Goal: Task Accomplishment & Management: Use online tool/utility

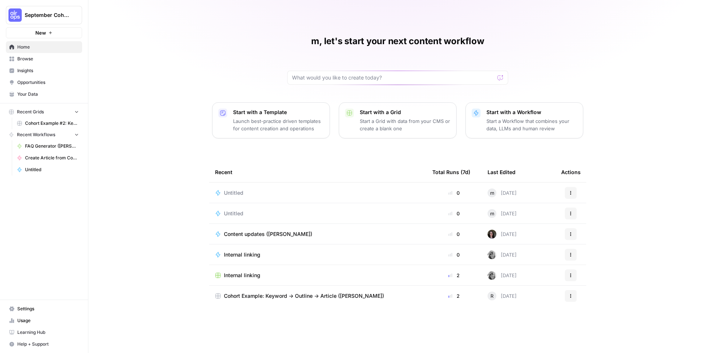
click at [40, 19] on button "September Cohort" at bounding box center [44, 15] width 76 height 18
click at [40, 67] on span "Uno" at bounding box center [70, 66] width 97 height 7
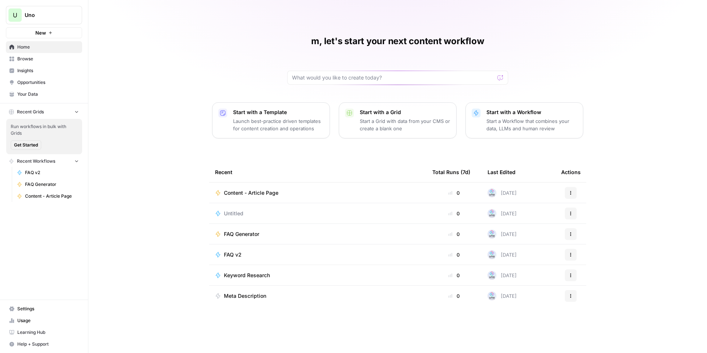
click at [42, 36] on span "New" at bounding box center [40, 32] width 11 height 7
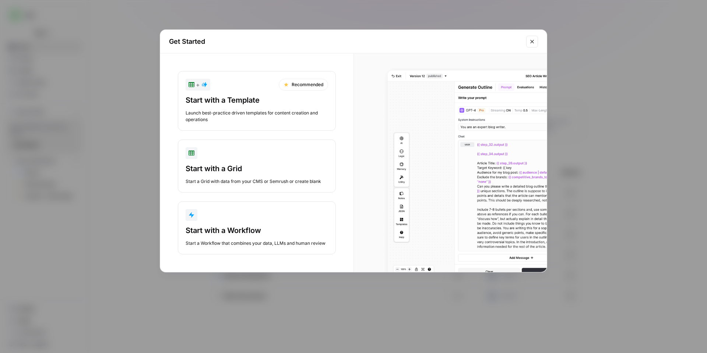
click at [291, 246] on div "Start a Workflow that combines your data, LLMs and human review" at bounding box center [257, 243] width 142 height 7
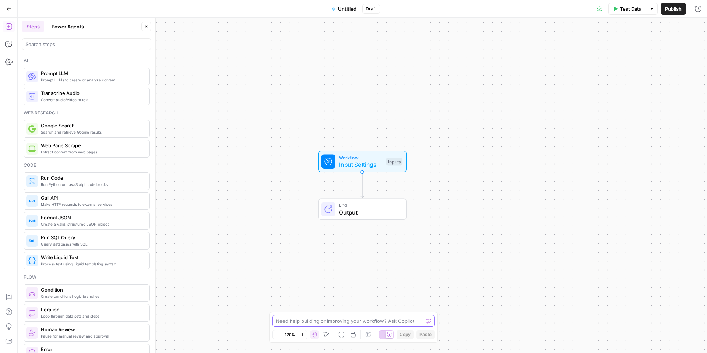
click at [333, 325] on div "Need help building or improving your workflow? Ask Copilot." at bounding box center [353, 321] width 162 height 12
paste textarea "# 🎯 Goal Your task is to measure whether changes to a specific web page cause l…"
type textarea "# 🎯 Goal Your task is to measure whether changes to a specific web page cause l…"
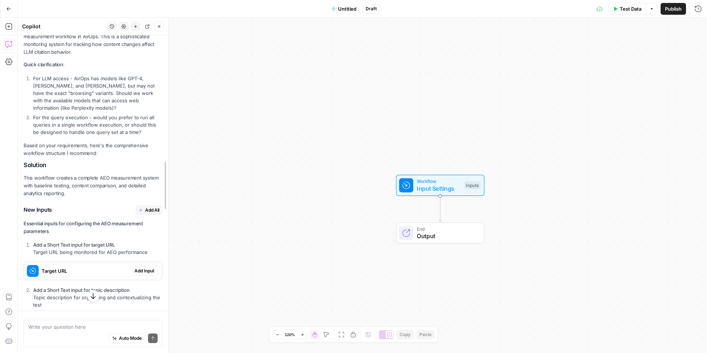
scroll to position [1086, 0]
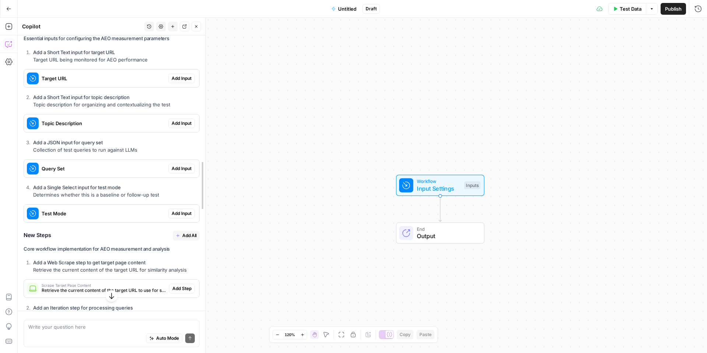
drag, startPoint x: 154, startPoint y: 123, endPoint x: 168, endPoint y: 124, distance: 14.4
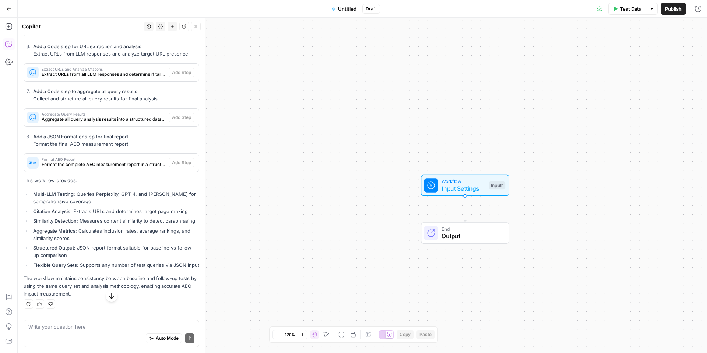
scroll to position [1562, 0]
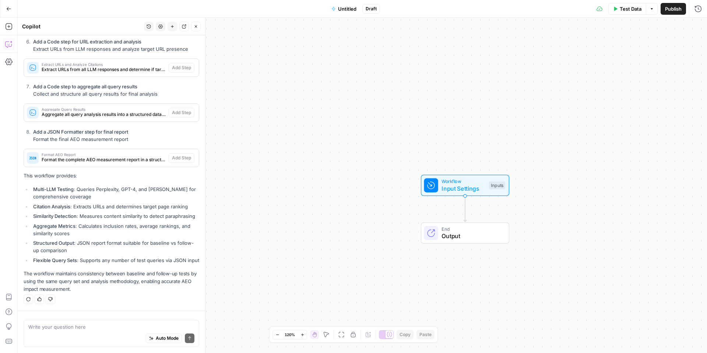
click at [198, 27] on icon "button" at bounding box center [196, 26] width 4 height 4
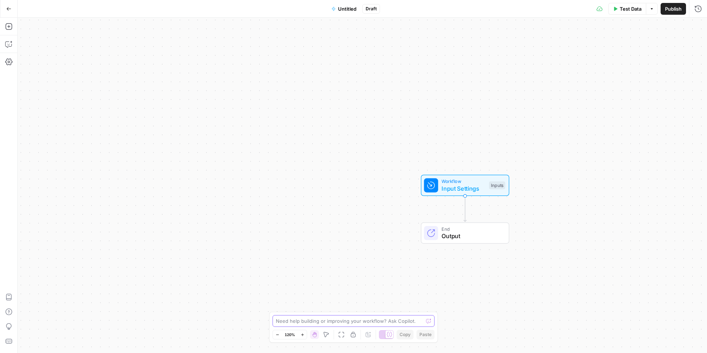
click at [382, 317] on textarea at bounding box center [349, 320] width 147 height 7
paste textarea "Measure how LLMs (e.g., GPT-4, Claude, Gemini, Perplexity) respond to specific …"
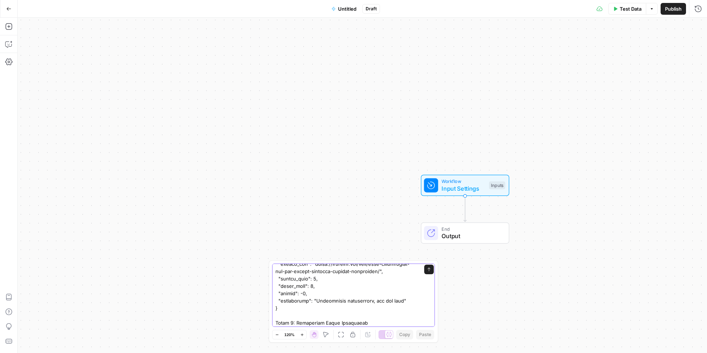
type textarea "Measure how LLMs (e.g., GPT-4, Claude, Gemini, Perplexity) respond to specific …"
click at [427, 268] on icon "submit" at bounding box center [429, 269] width 4 height 4
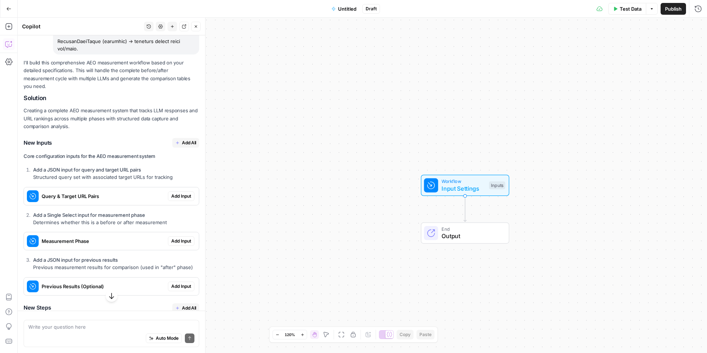
scroll to position [2968, 0]
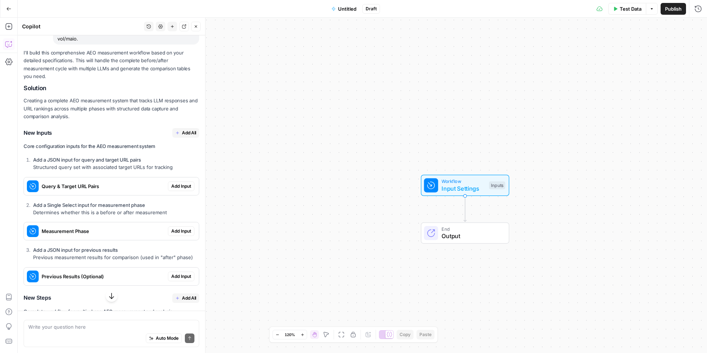
click at [175, 135] on icon "button" at bounding box center [177, 133] width 4 height 4
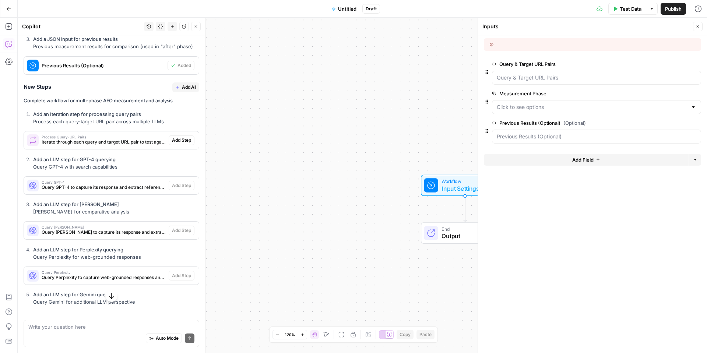
scroll to position [3238, 0]
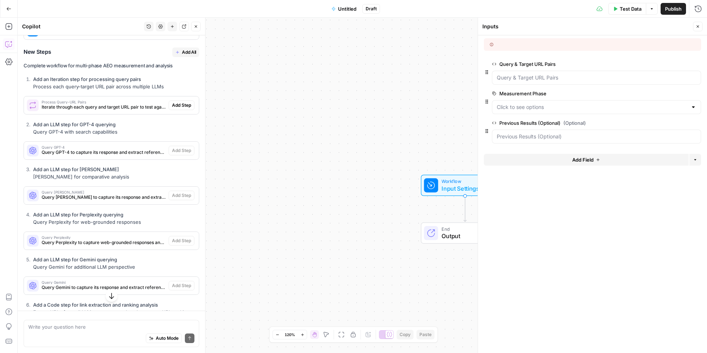
drag, startPoint x: 174, startPoint y: 123, endPoint x: 190, endPoint y: 135, distance: 18.9
click at [174, 57] on button "Add All" at bounding box center [185, 52] width 27 height 10
click at [190, 135] on div "I'll build this comprehensive AEO measurement workflow based on your detailed s…" at bounding box center [112, 219] width 176 height 833
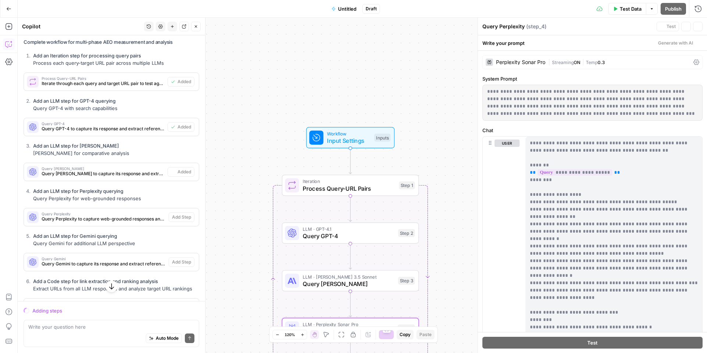
scroll to position [3398, 0]
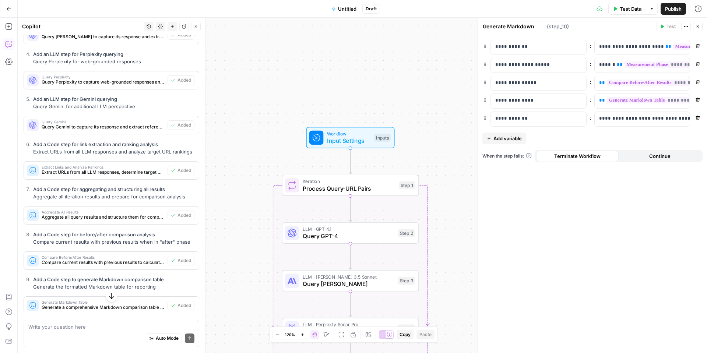
type textarea "Format Final AEO Report"
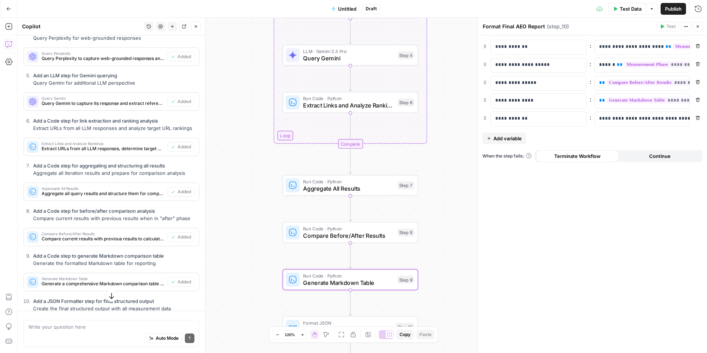
scroll to position [3654, 0]
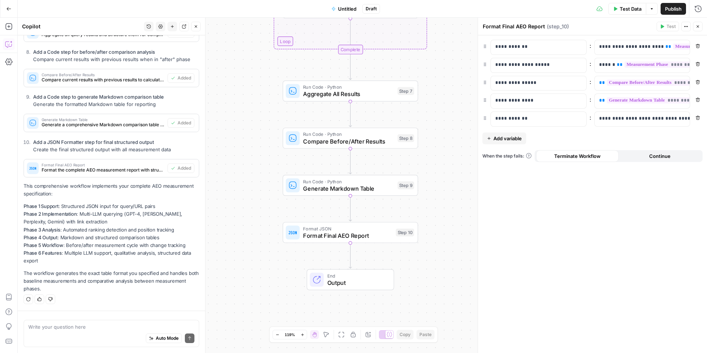
click at [623, 9] on span "Test Data" at bounding box center [631, 8] width 22 height 7
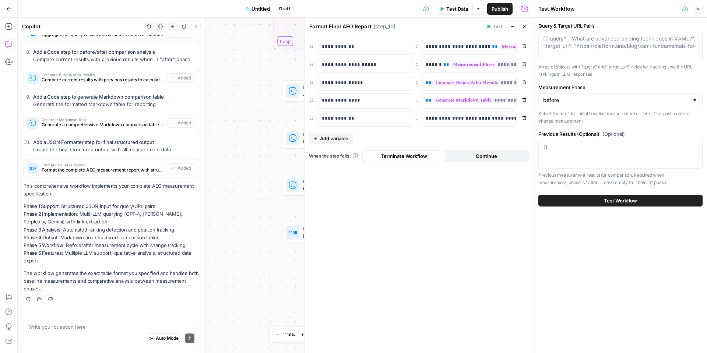
click at [628, 195] on button "Test Workflow" at bounding box center [620, 201] width 164 height 12
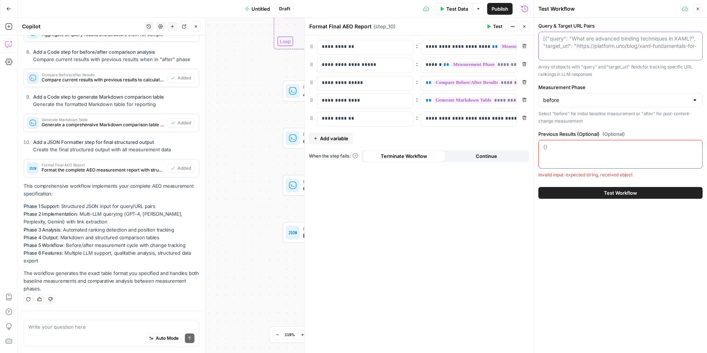
click at [582, 50] on textarea "Query & Target URL Pairs" at bounding box center [620, 42] width 155 height 15
type textarea "Wh"
type input "before"
click at [649, 57] on div "[{"query": "What are advanced binding techniques in XAML?", "target_url": "http…" at bounding box center [620, 46] width 164 height 29
click at [626, 43] on textarea "Query & Target URL Pairs" at bounding box center [620, 42] width 155 height 15
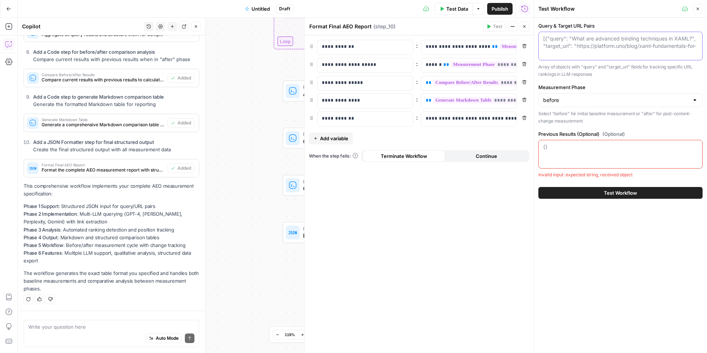
paste textarea "[ { "query": "What are advanced binding techniques in XAML?", "target_url": "ht…"
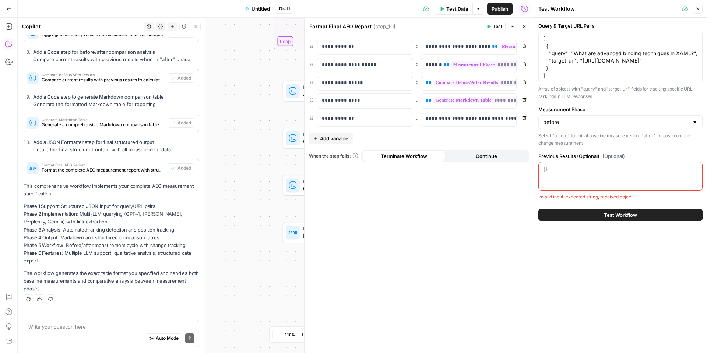
click at [641, 221] on button "Test Workflow" at bounding box center [620, 215] width 164 height 12
click at [658, 187] on div "{}" at bounding box center [620, 176] width 164 height 29
click at [613, 261] on div "Query & Target URL Pairs [ { "query": "What are advanced binding techniques in …" at bounding box center [620, 185] width 173 height 335
click at [621, 219] on span "Test Workflow" at bounding box center [620, 214] width 33 height 7
drag, startPoint x: 572, startPoint y: 52, endPoint x: 537, endPoint y: 39, distance: 37.7
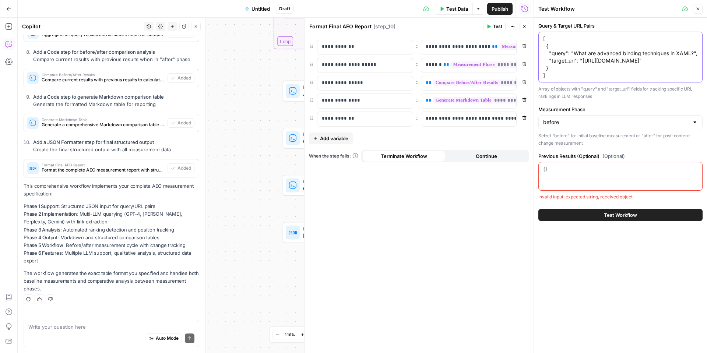
click at [537, 39] on div "Test Workflow Close Query & Target URL Pairs [ { "query": "What are advanced bi…" at bounding box center [619, 176] width 173 height 353
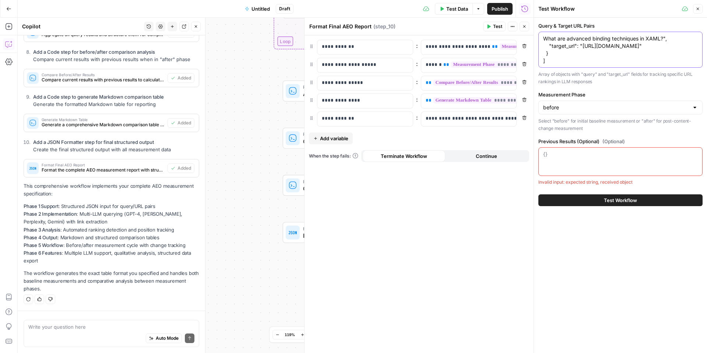
click at [683, 38] on textarea "What are advanced binding techniques in XAML?", "target_url": "https://platform…" at bounding box center [620, 49] width 155 height 29
click at [541, 38] on div "What are advanced binding techniques in XAML?" "target_url": "https://platform.…" at bounding box center [620, 50] width 164 height 36
click at [543, 38] on div "What are advanced binding techniques in XAML?" "target_url": "https://platform.…" at bounding box center [620, 50] width 164 height 36
click at [544, 37] on textarea "What are advanced binding techniques in XAML?" "target_url": "https://platform.…" at bounding box center [620, 49] width 155 height 29
drag, startPoint x: 580, startPoint y: 45, endPoint x: 538, endPoint y: 45, distance: 41.6
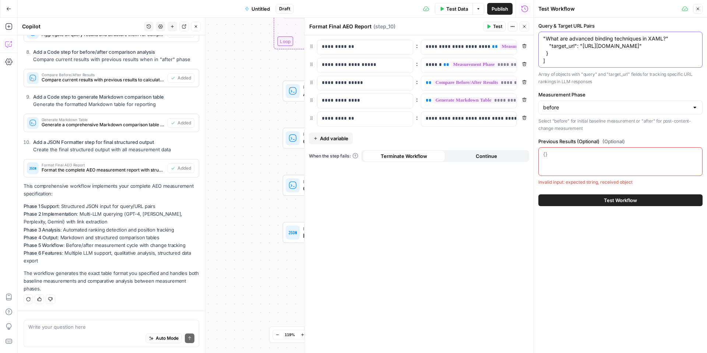
click at [538, 45] on div ""What are advanced binding techniques in XAML?" "target_url": "https://platform…" at bounding box center [620, 50] width 164 height 36
click at [633, 64] on textarea ""What are advanced binding techniques in XAML?" "https://platform.uno/blog/xaml…" at bounding box center [620, 49] width 155 height 29
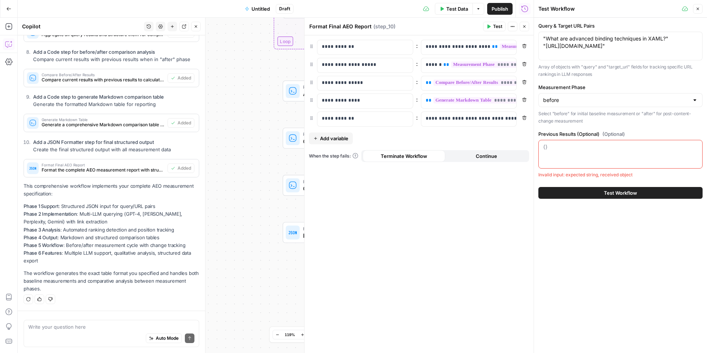
click at [663, 195] on button "Test Workflow" at bounding box center [620, 193] width 164 height 12
click at [660, 193] on button "Test Workflow" at bounding box center [620, 193] width 164 height 12
click at [661, 193] on button "Test Workflow" at bounding box center [620, 193] width 164 height 12
click at [661, 194] on button "Test Workflow" at bounding box center [620, 193] width 164 height 12
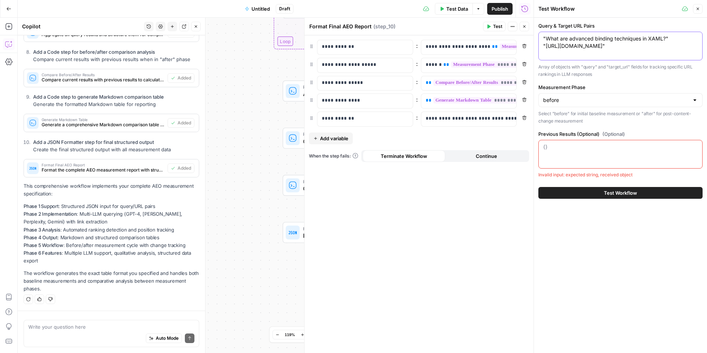
click at [544, 37] on textarea ""What are advanced binding techniques in XAML?" "https://platform.uno/blog/xaml…" at bounding box center [620, 42] width 155 height 15
click at [545, 38] on textarea ""What are advanced binding techniques in XAML?" "https://platform.uno/blog/xaml…" at bounding box center [620, 42] width 155 height 15
click at [680, 37] on textarea "What are advanced binding techniques in XAML?" "https://platform.uno/blog/xaml-…" at bounding box center [620, 42] width 155 height 15
click at [680, 46] on textarea "What are advanced binding techniques in XAML? "https://platform.uno/blog/xaml-f…" at bounding box center [620, 42] width 155 height 15
click at [668, 50] on textarea "What are advanced binding techniques in XAML? "https://platform.uno/blog/xaml-f…" at bounding box center [620, 42] width 155 height 15
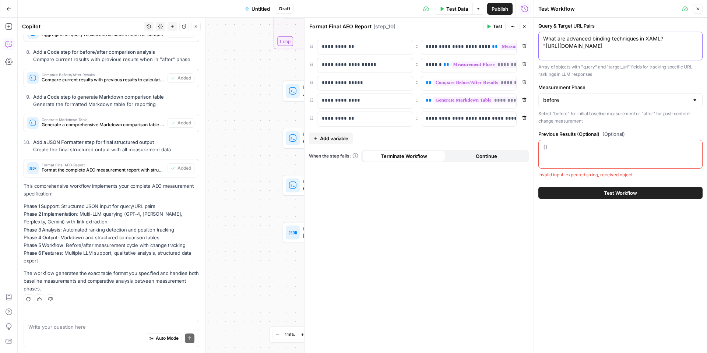
click at [545, 46] on textarea "What are advanced binding techniques in XAML? "https://platform.uno/blog/xaml-f…" at bounding box center [620, 42] width 155 height 15
type textarea "What are advanced binding techniques in XAML? https://platform.uno/blog/xaml-fu…"
click at [623, 191] on span "Test Workflow" at bounding box center [620, 192] width 33 height 7
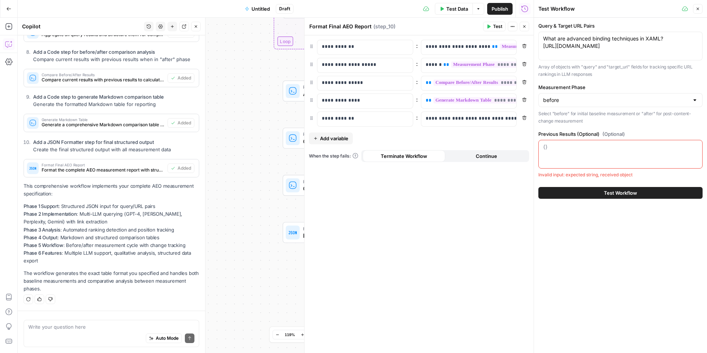
click at [623, 191] on span "Test Workflow" at bounding box center [620, 192] width 33 height 7
click at [558, 135] on label "Previous Results (Optional) (Optional)" at bounding box center [620, 133] width 164 height 7
click at [558, 143] on textarea "Previous Results (Optional) (Optional)" at bounding box center [620, 146] width 155 height 7
click at [561, 152] on div "{}" at bounding box center [620, 154] width 164 height 29
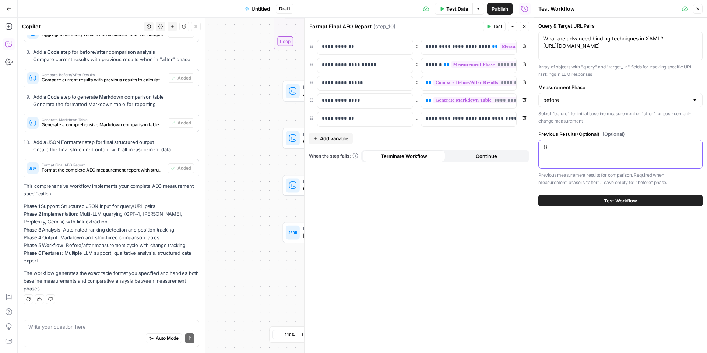
type textarea "{}"
click at [606, 201] on span "Test Workflow" at bounding box center [620, 200] width 33 height 7
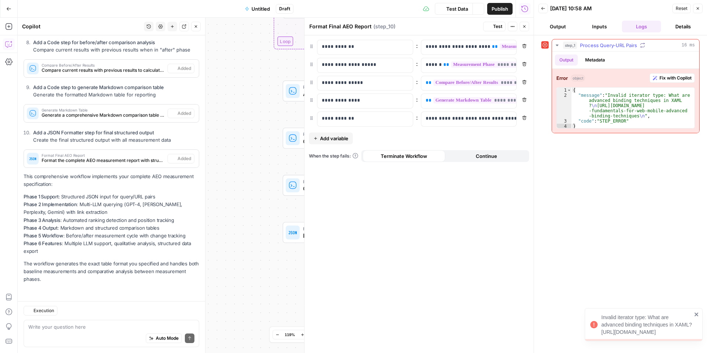
scroll to position [3664, 0]
click at [674, 80] on span "Fix with Copilot" at bounding box center [675, 78] width 32 height 7
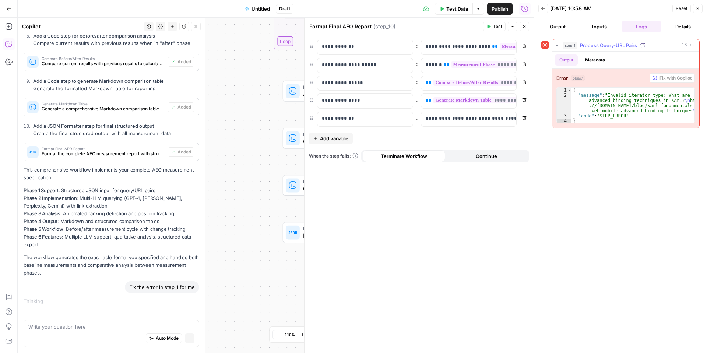
scroll to position [3636, 0]
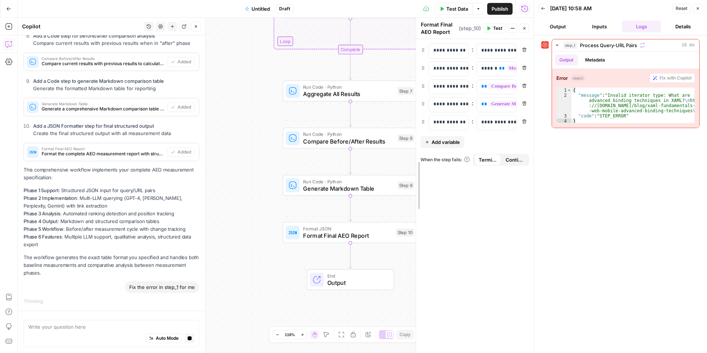
drag, startPoint x: 305, startPoint y: 165, endPoint x: 462, endPoint y: 172, distance: 157.3
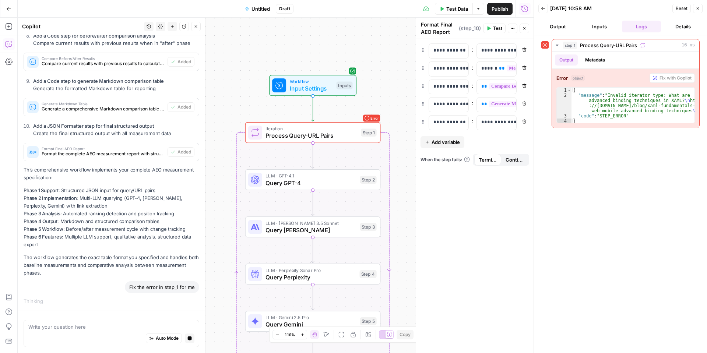
drag, startPoint x: 279, startPoint y: 111, endPoint x: 237, endPoint y: 103, distance: 43.0
click at [370, 120] on button "Test" at bounding box center [357, 116] width 27 height 11
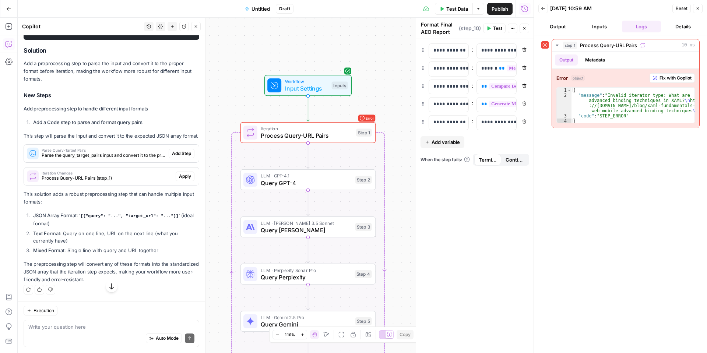
scroll to position [4085, 0]
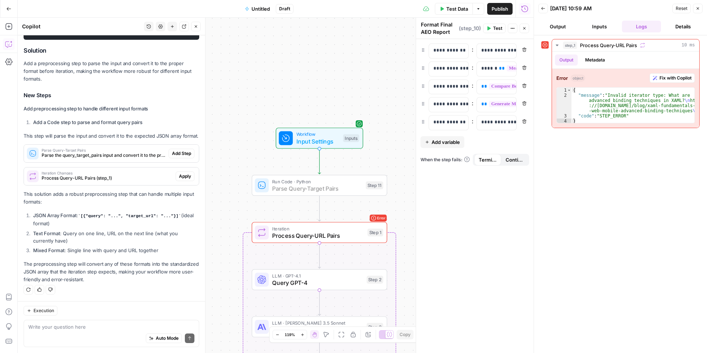
click at [184, 157] on button "Add Step" at bounding box center [182, 154] width 26 height 10
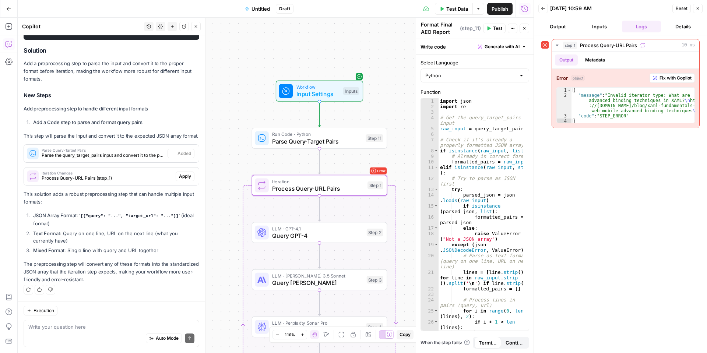
type textarea "Parse Query-Target Pairs"
click at [180, 178] on span "Apply" at bounding box center [185, 176] width 12 height 7
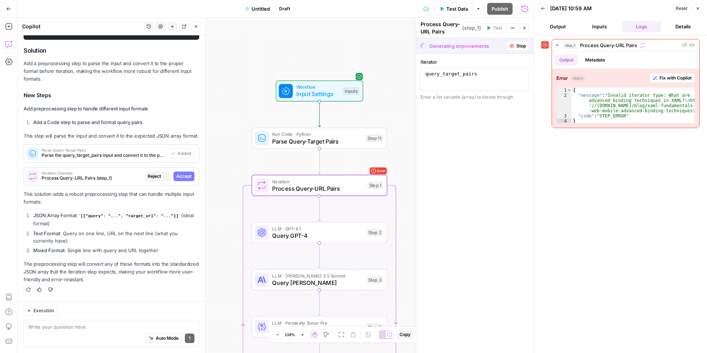
scroll to position [4062, 0]
click at [173, 174] on button "Accept" at bounding box center [183, 177] width 21 height 10
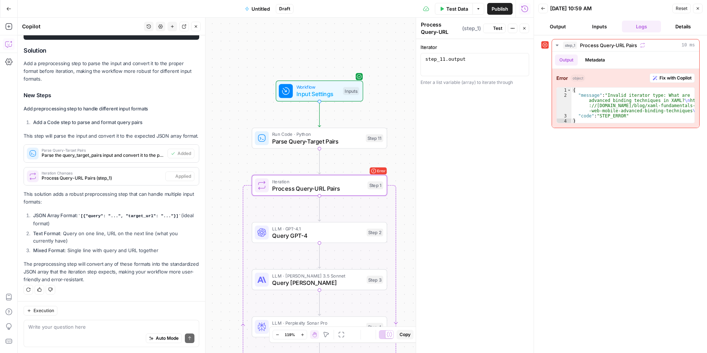
scroll to position [4097, 0]
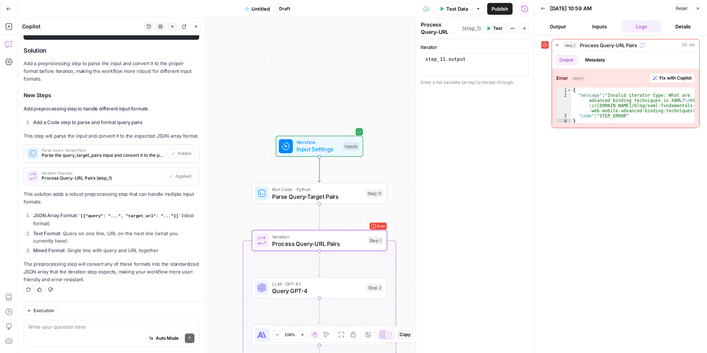
click at [321, 138] on div "Workflow Input Settings Inputs Test Step" at bounding box center [319, 146] width 87 height 21
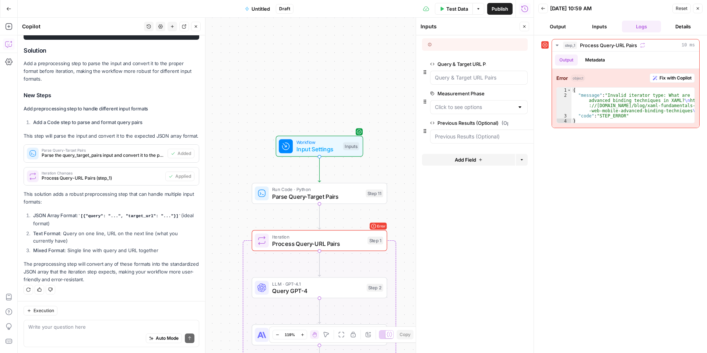
click at [505, 82] on div at bounding box center [479, 78] width 98 height 14
click at [477, 10] on icon "button" at bounding box center [478, 9] width 4 height 4
click at [456, 8] on span "Test Data" at bounding box center [457, 8] width 22 height 7
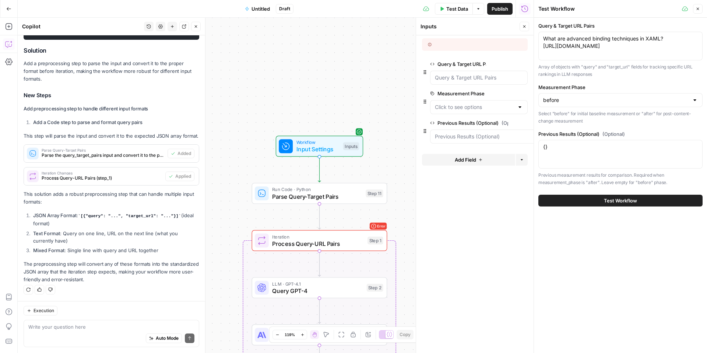
click at [619, 200] on span "Test Workflow" at bounding box center [620, 200] width 33 height 7
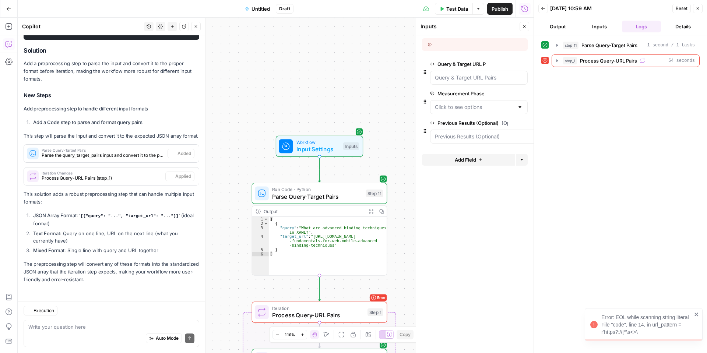
scroll to position [4097, 0]
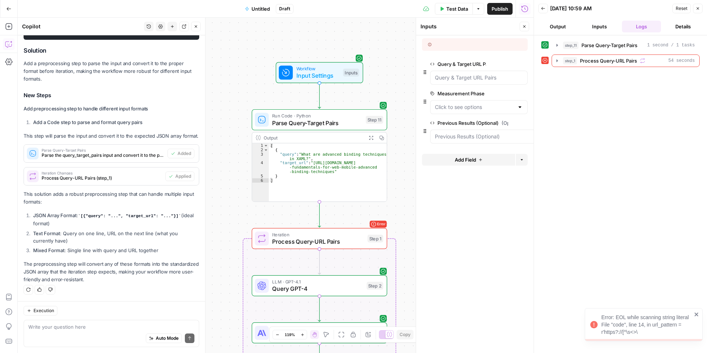
click at [344, 239] on span "Process Query-URL Pairs" at bounding box center [318, 241] width 92 height 9
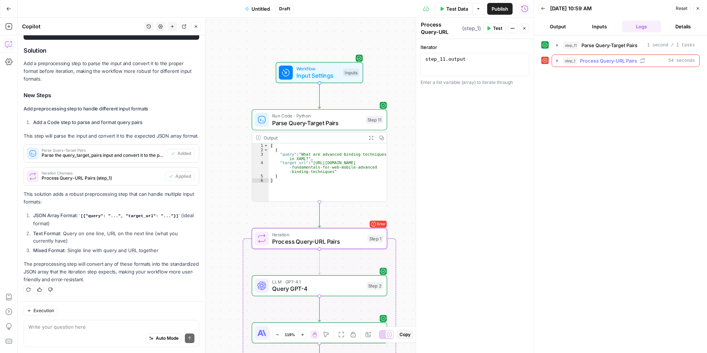
click at [555, 56] on button "step_1 Process Query-URL Pairs 54 seconds" at bounding box center [625, 61] width 147 height 12
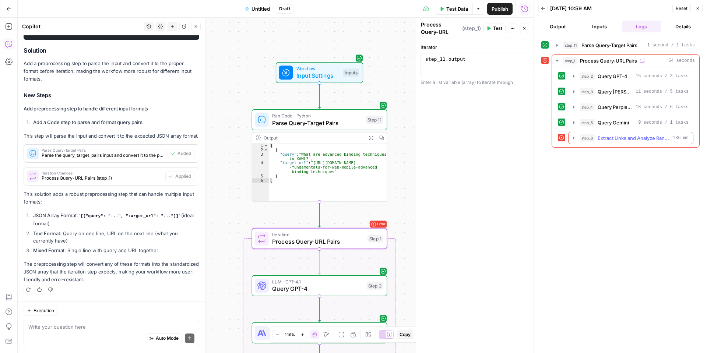
click at [629, 137] on span "Extract Links and Analyze Rankings" at bounding box center [633, 137] width 72 height 7
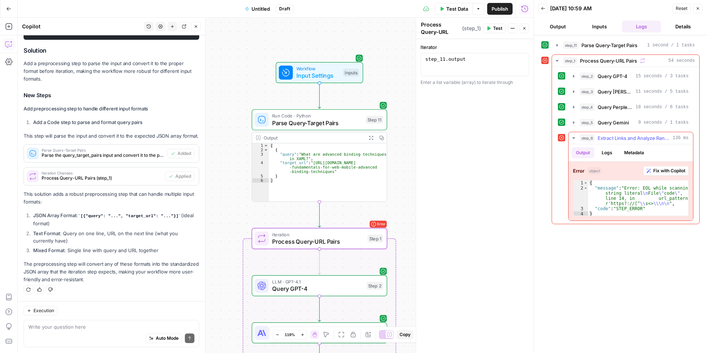
click at [671, 172] on span "Fix with Copilot" at bounding box center [669, 170] width 32 height 7
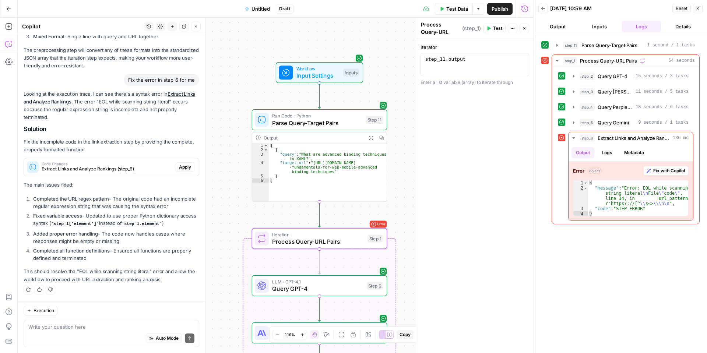
scroll to position [4127, 0]
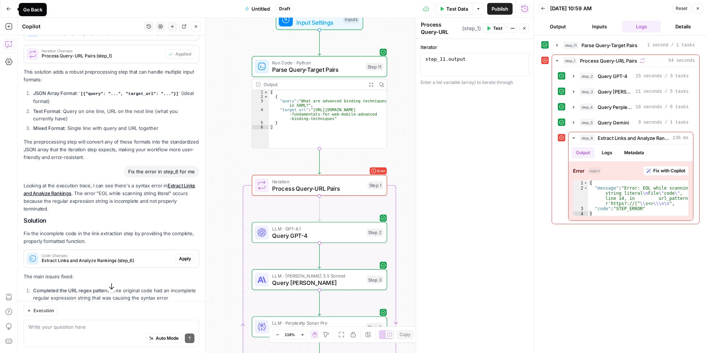
click at [6, 8] on icon "button" at bounding box center [8, 8] width 5 height 5
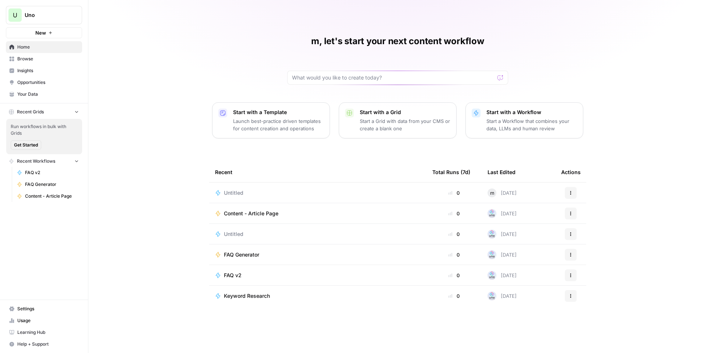
click at [53, 15] on span "Uno" at bounding box center [47, 14] width 45 height 7
click at [58, 68] on span "September Cohort" at bounding box center [70, 66] width 97 height 7
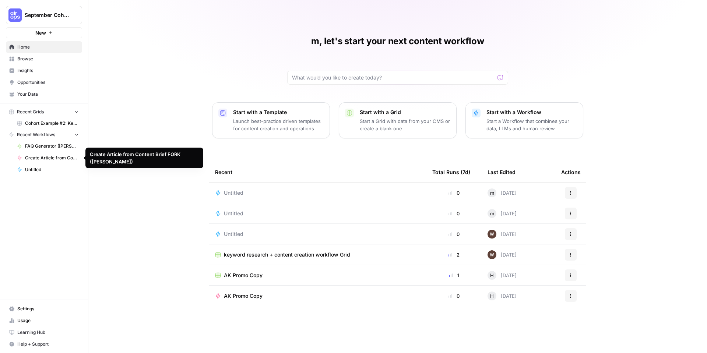
click at [66, 157] on span "Create Article from Content Brief FORK (Andrea)" at bounding box center [52, 158] width 54 height 7
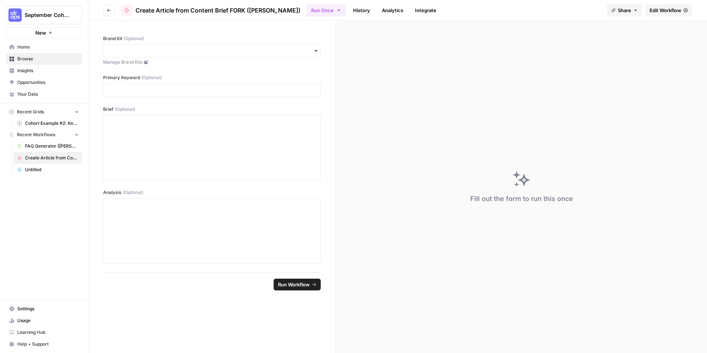
click at [56, 57] on span "Browse" at bounding box center [47, 59] width 61 height 7
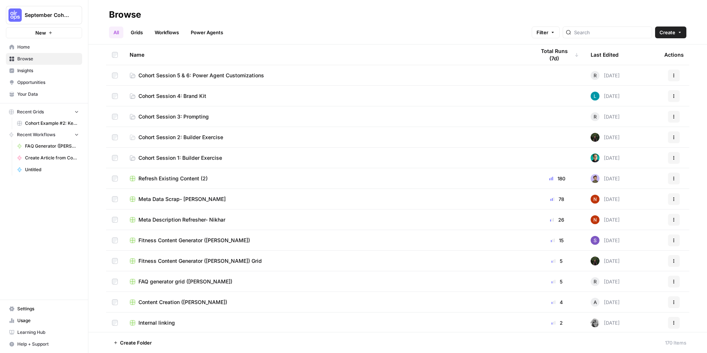
click at [135, 31] on link "Grids" at bounding box center [136, 33] width 21 height 12
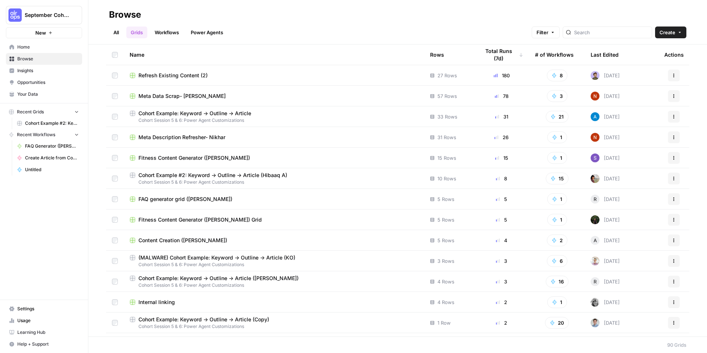
click at [590, 28] on div at bounding box center [606, 33] width 89 height 12
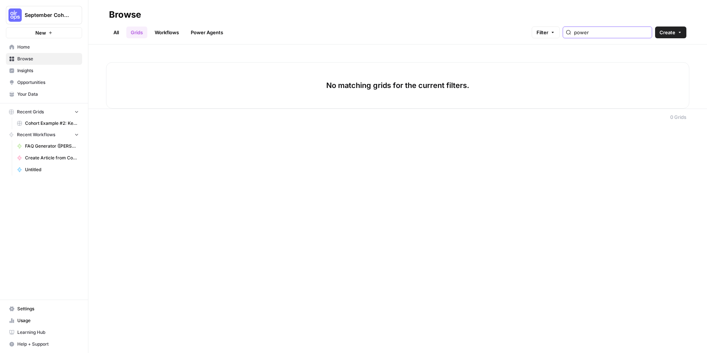
click at [648, 35] on input "power" at bounding box center [611, 32] width 75 height 7
type input "power"
click at [646, 33] on input "sample" at bounding box center [611, 32] width 75 height 7
type input "sample"
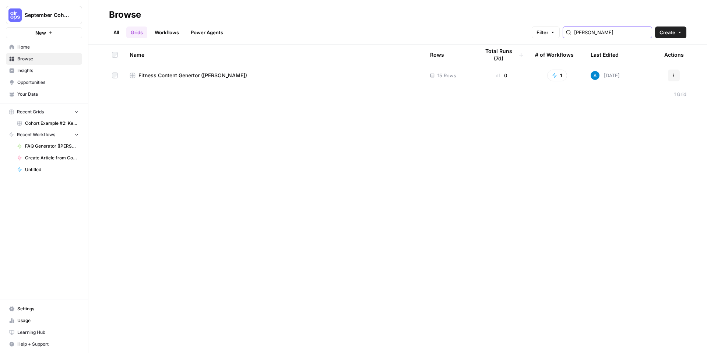
click at [643, 32] on input "andrea" at bounding box center [611, 32] width 75 height 7
type input "andrea"
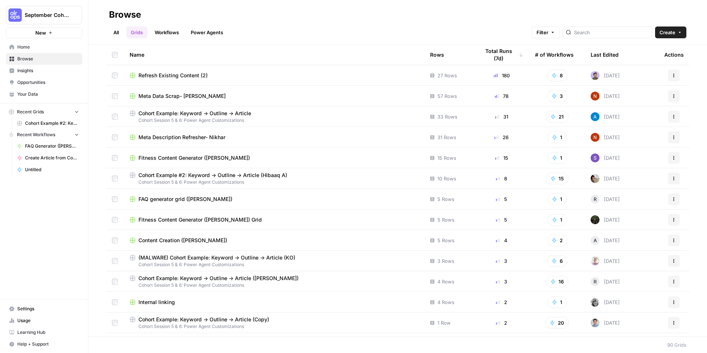
scroll to position [74, 0]
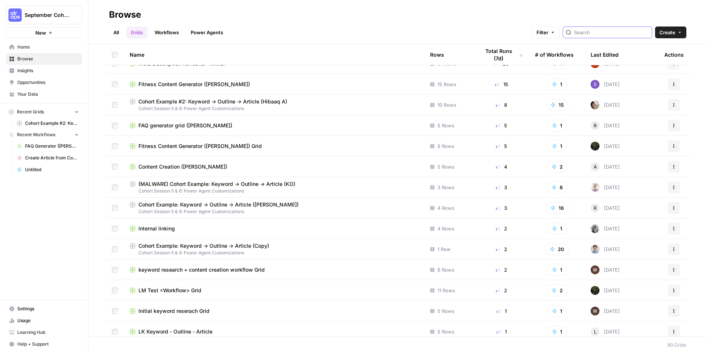
click at [595, 29] on input "search" at bounding box center [611, 32] width 75 height 7
type input "cohort"
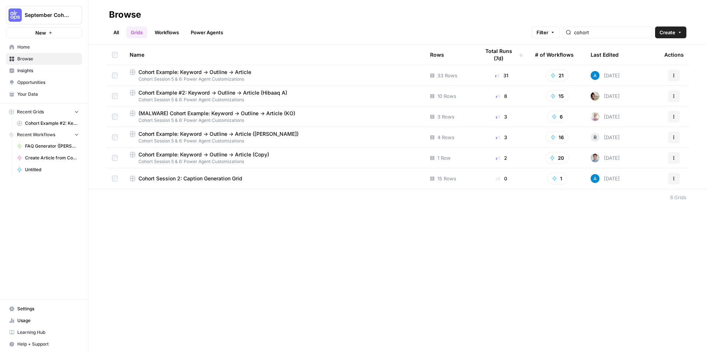
click at [197, 72] on span "Cohort Example: Keyword -> Outline -> Article" at bounding box center [194, 71] width 113 height 7
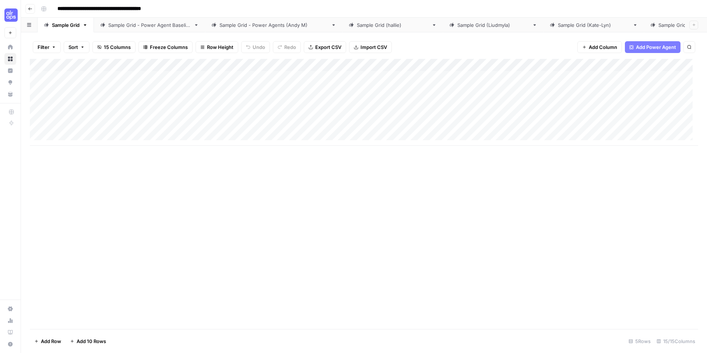
click at [174, 23] on div "Sample Grid - Power Agent Baseline" at bounding box center [149, 24] width 82 height 7
click at [61, 84] on div "Add Column" at bounding box center [364, 77] width 668 height 37
click at [61, 84] on body "**********" at bounding box center [353, 176] width 707 height 353
click at [58, 95] on div "Add Column" at bounding box center [364, 83] width 668 height 49
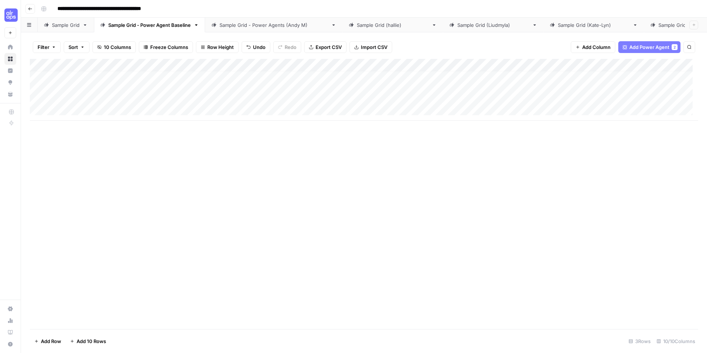
click at [60, 110] on div "Add Column" at bounding box center [364, 90] width 668 height 62
click at [131, 157] on div "Add Column" at bounding box center [364, 194] width 668 height 270
click at [220, 64] on div "Add Column" at bounding box center [364, 96] width 668 height 74
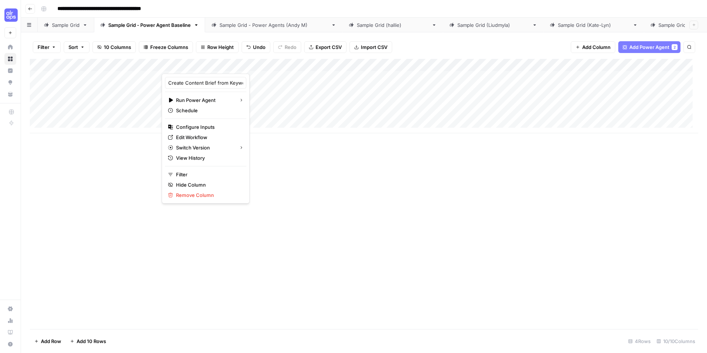
click at [281, 165] on div "Add Column" at bounding box center [364, 194] width 668 height 270
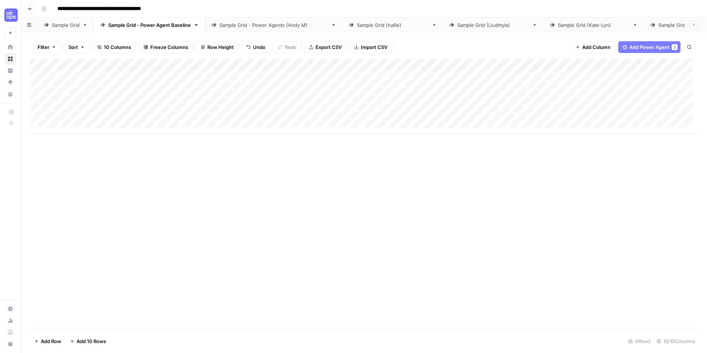
drag, startPoint x: 278, startPoint y: 162, endPoint x: 455, endPoint y: 198, distance: 180.6
click at [455, 198] on div "Add Column" at bounding box center [364, 194] width 668 height 270
drag, startPoint x: 392, startPoint y: 185, endPoint x: 433, endPoint y: 237, distance: 65.8
click at [433, 237] on div "Add Column" at bounding box center [364, 194] width 668 height 270
click at [284, 64] on div "Add Column" at bounding box center [364, 96] width 668 height 74
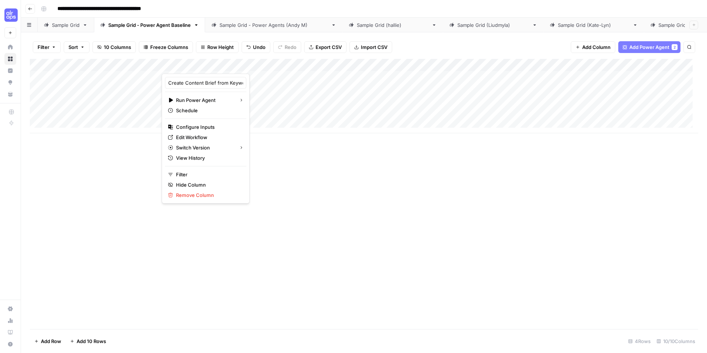
click at [372, 199] on div "Add Column" at bounding box center [364, 194] width 668 height 270
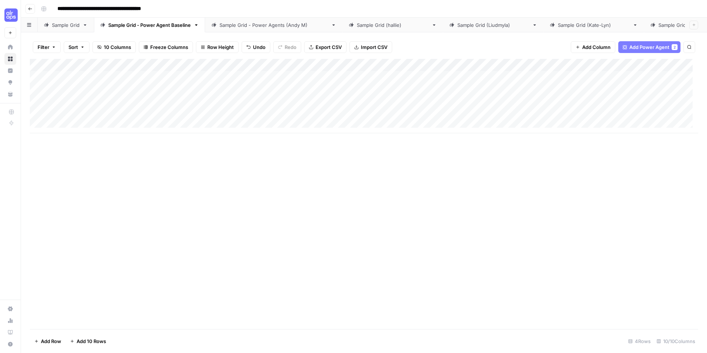
click at [49, 11] on button "button" at bounding box center [44, 9] width 12 height 12
click at [30, 9] on icon "button" at bounding box center [30, 9] width 4 height 4
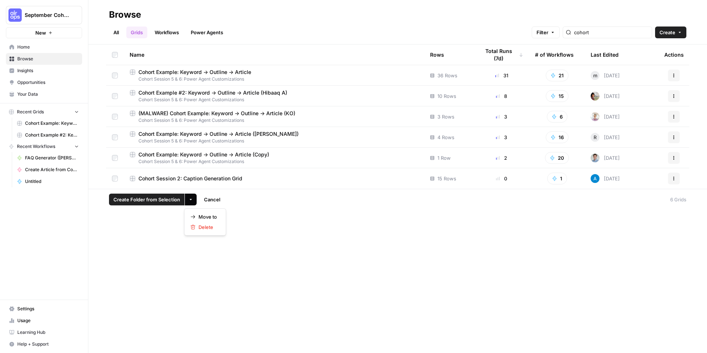
click at [191, 197] on icon "button" at bounding box center [190, 199] width 4 height 4
click at [201, 214] on span "Move to" at bounding box center [207, 216] width 18 height 7
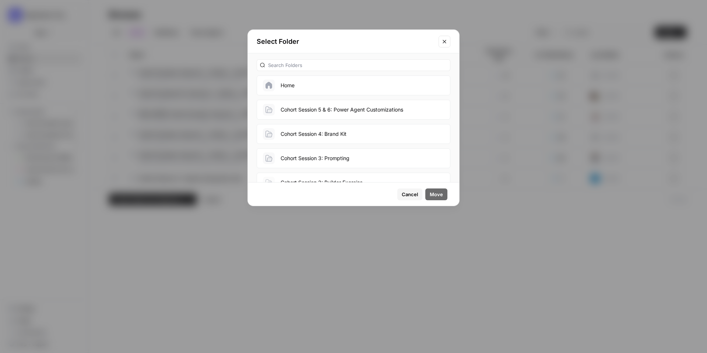
click at [408, 61] on div at bounding box center [354, 65] width 194 height 12
click at [404, 66] on input "text" at bounding box center [357, 64] width 179 height 7
type input "uno"
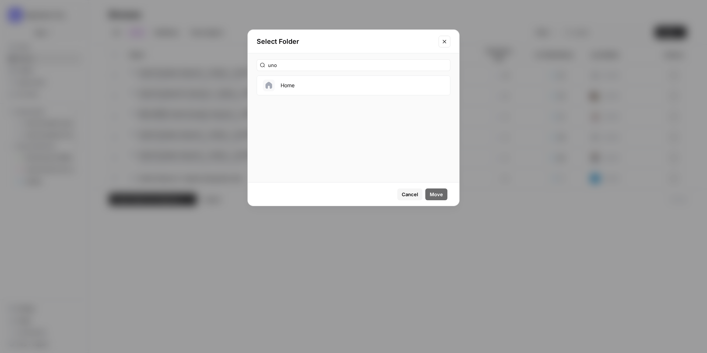
click at [441, 44] on icon "Close modal" at bounding box center [444, 42] width 6 height 6
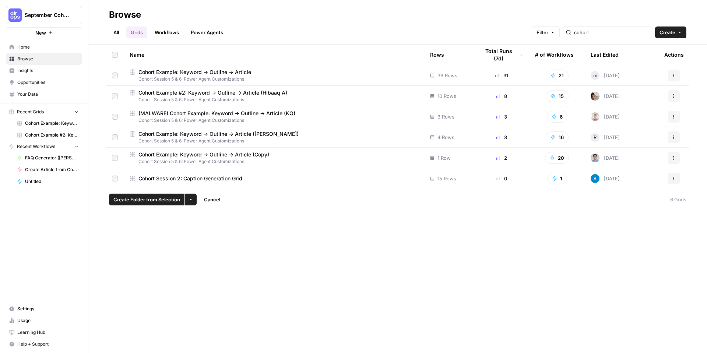
click at [687, 80] on td "Actions" at bounding box center [673, 75] width 31 height 20
click at [674, 76] on icon "button" at bounding box center [673, 75] width 4 height 4
click at [635, 95] on span "Duplicate" at bounding box center [640, 92] width 59 height 7
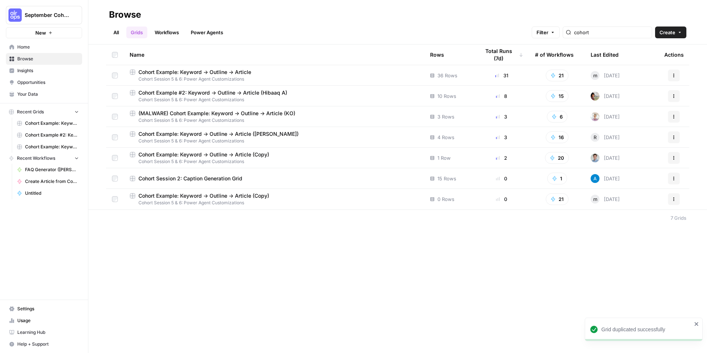
click at [165, 71] on span "Cohort Example: Keyword -> Outline -> Article" at bounding box center [194, 71] width 113 height 7
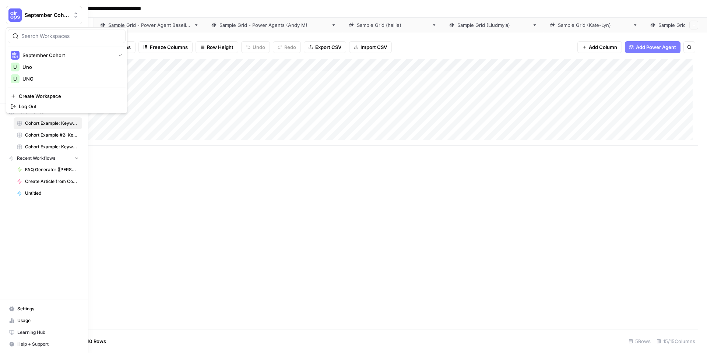
click at [6, 14] on button "September Cohort" at bounding box center [44, 15] width 76 height 18
click at [50, 83] on div "U UNO" at bounding box center [67, 78] width 112 height 9
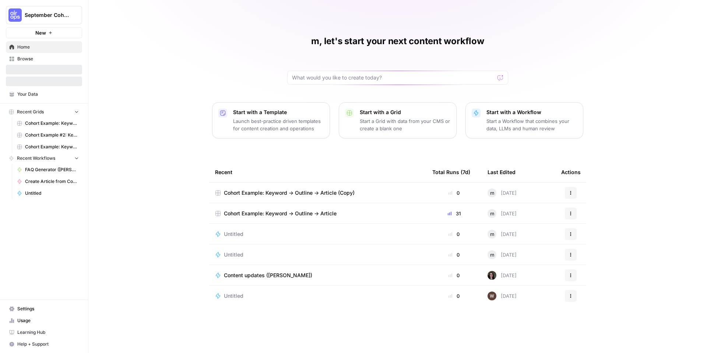
click at [325, 194] on span "Cohort Example: Keyword -> Outline -> Article (Copy)" at bounding box center [289, 192] width 131 height 7
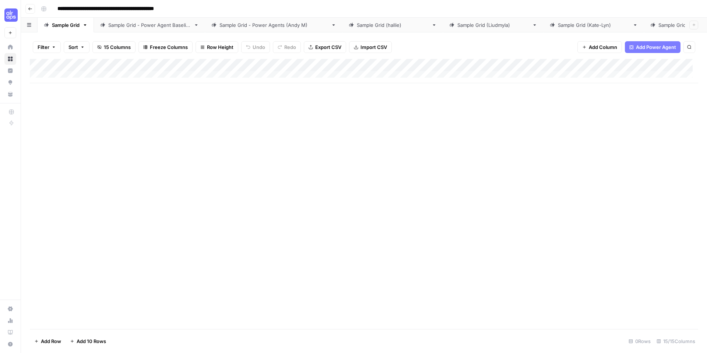
click at [282, 67] on div "Add Column" at bounding box center [364, 71] width 668 height 24
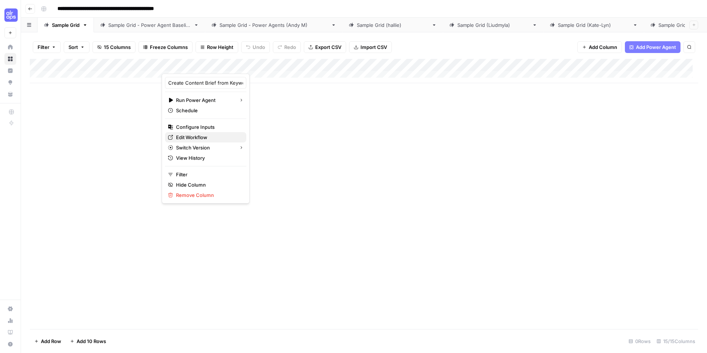
click at [201, 137] on span "Edit Workflow" at bounding box center [208, 137] width 64 height 7
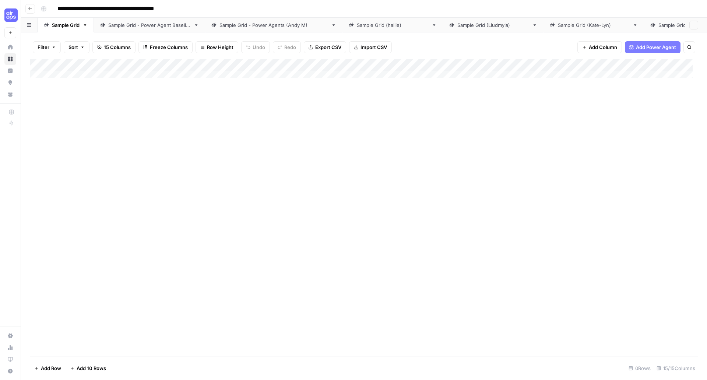
click at [122, 9] on input "**********" at bounding box center [123, 9] width 139 height 12
click at [151, 24] on div "Sample Grid - Power Agent Baseline" at bounding box center [149, 24] width 82 height 7
click at [222, 66] on div "Add Column" at bounding box center [364, 71] width 668 height 24
click at [4, 353] on html "**********" at bounding box center [353, 190] width 707 height 380
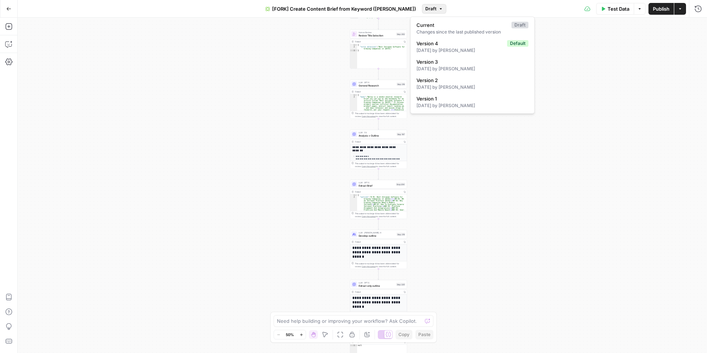
click at [425, 10] on button "Draft" at bounding box center [434, 9] width 24 height 10
click at [260, 53] on div "true false Workflow Input Settings Inputs Google Search Perform Google Search S…" at bounding box center [362, 185] width 689 height 335
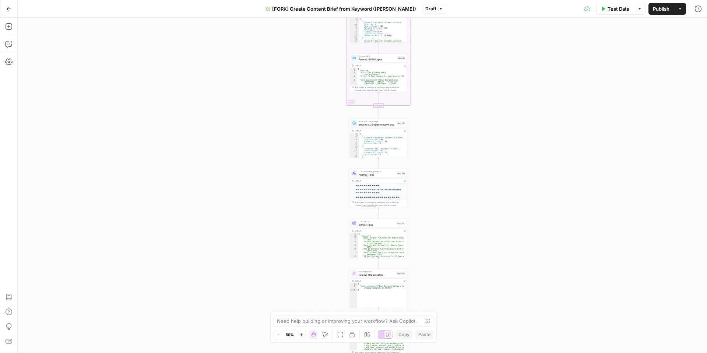
scroll to position [134, 0]
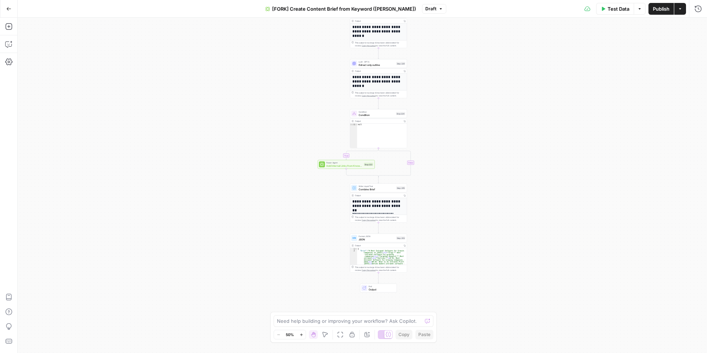
click at [342, 165] on span "Add Internal Links from Knowledge Base - Fork" at bounding box center [344, 166] width 36 height 4
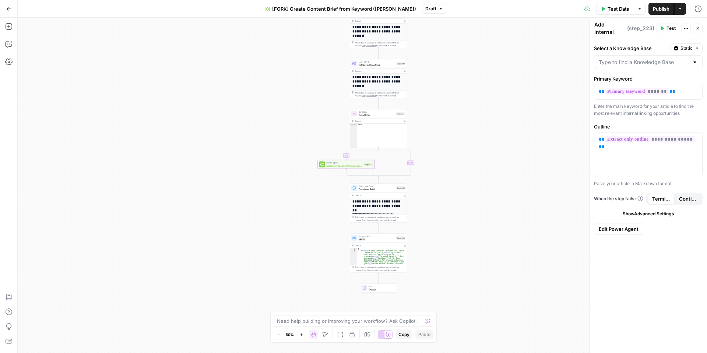
click at [12, 10] on button "Go Back" at bounding box center [8, 8] width 13 height 13
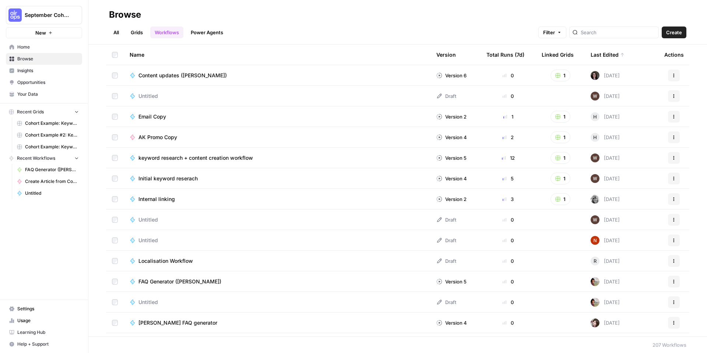
click at [131, 34] on link "Grids" at bounding box center [136, 33] width 21 height 12
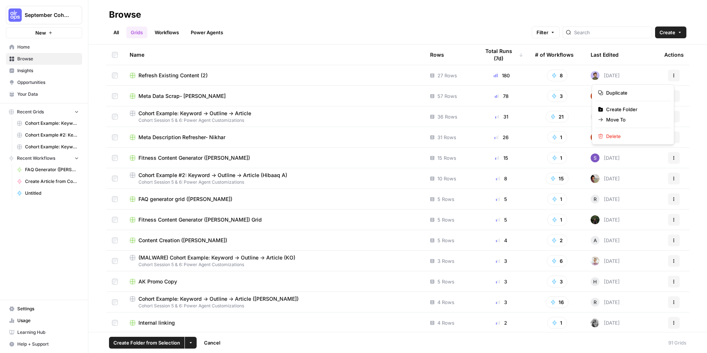
click at [671, 75] on icon "button" at bounding box center [673, 75] width 4 height 4
click at [30, 21] on button "September Cohort" at bounding box center [44, 15] width 76 height 18
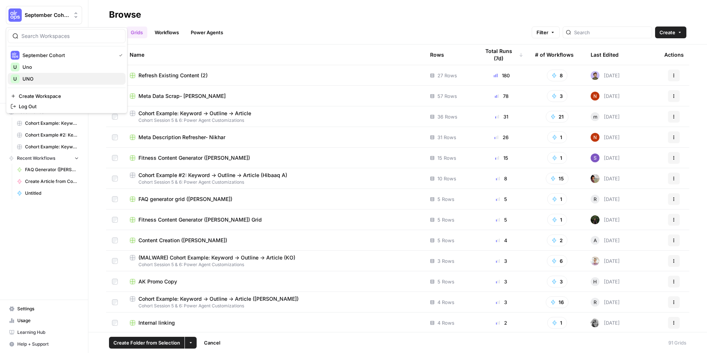
click at [77, 81] on span "UNO" at bounding box center [70, 78] width 97 height 7
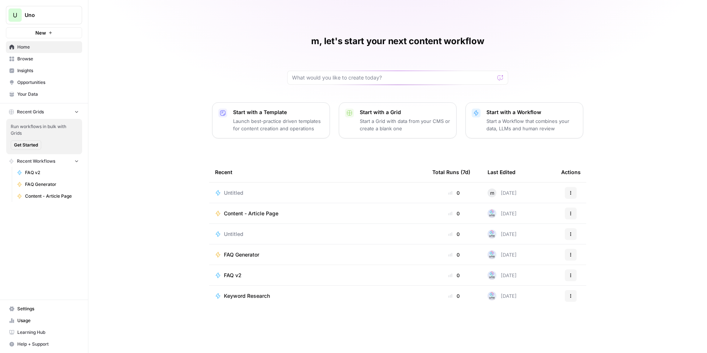
click at [255, 217] on span "Content - Article Page" at bounding box center [251, 213] width 54 height 7
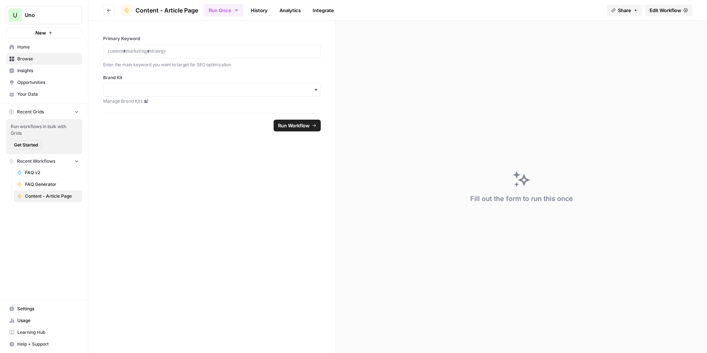
click at [42, 112] on span "Recent Grids" at bounding box center [30, 112] width 27 height 7
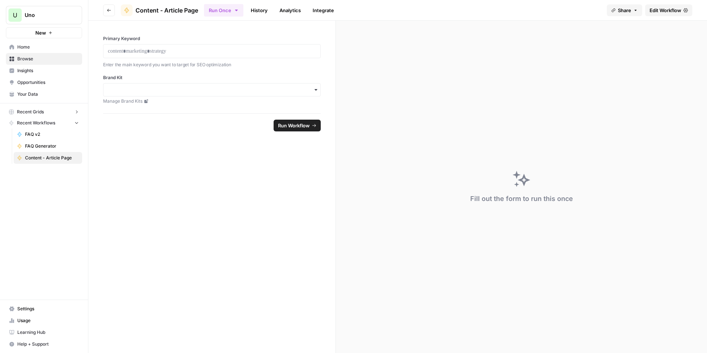
click at [79, 114] on button "Recent Grids" at bounding box center [44, 111] width 76 height 11
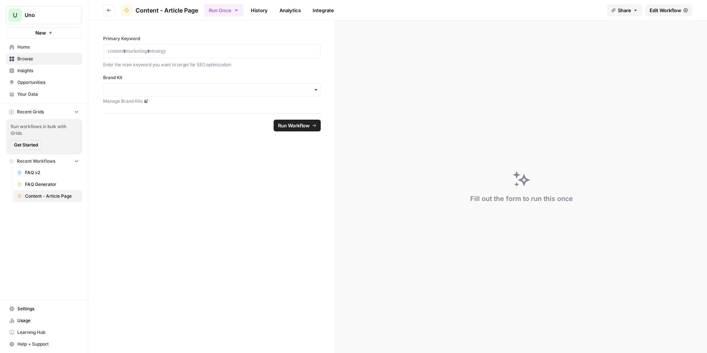
click at [58, 201] on link "Content - Article Page" at bounding box center [48, 196] width 68 height 12
click at [628, 9] on span "Share" at bounding box center [624, 10] width 13 height 7
click at [233, 9] on button "Run Once" at bounding box center [223, 10] width 39 height 13
click at [260, 52] on span "Run in Bulk" at bounding box center [262, 49] width 71 height 7
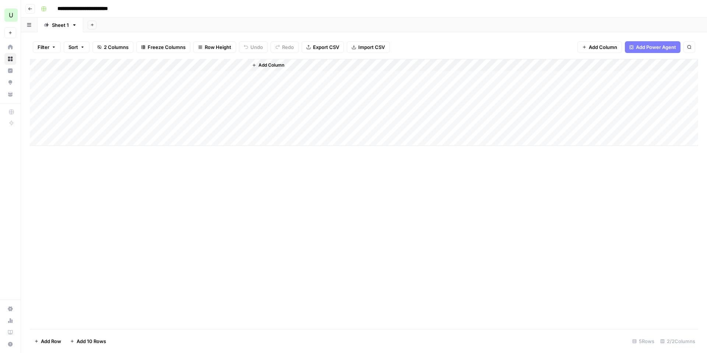
click at [232, 65] on div "Add Column" at bounding box center [364, 102] width 668 height 87
click at [285, 161] on div "Add Column" at bounding box center [364, 194] width 668 height 270
click at [275, 63] on span "Add Column" at bounding box center [271, 65] width 26 height 7
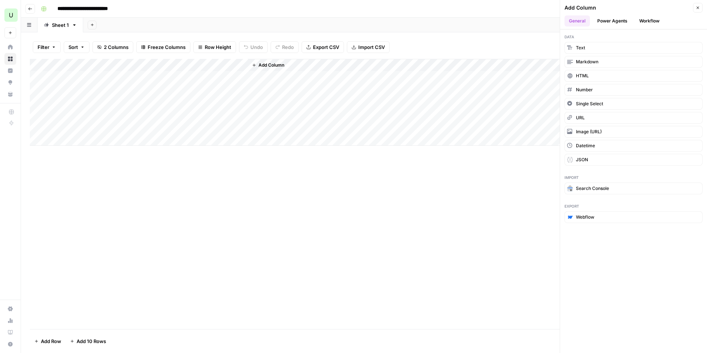
click at [620, 24] on button "Power Agents" at bounding box center [612, 20] width 39 height 11
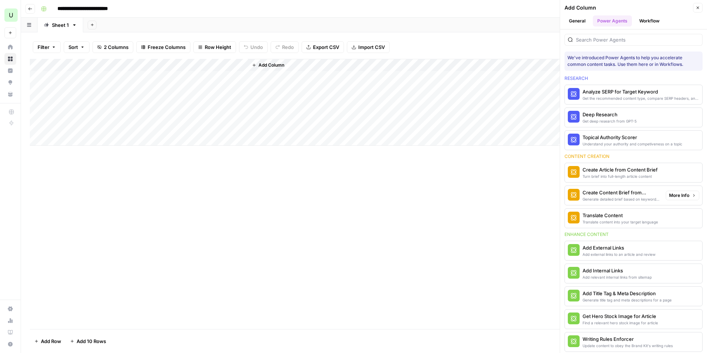
click at [643, 196] on div "Generate detailed brief based on keyword research" at bounding box center [620, 199] width 77 height 6
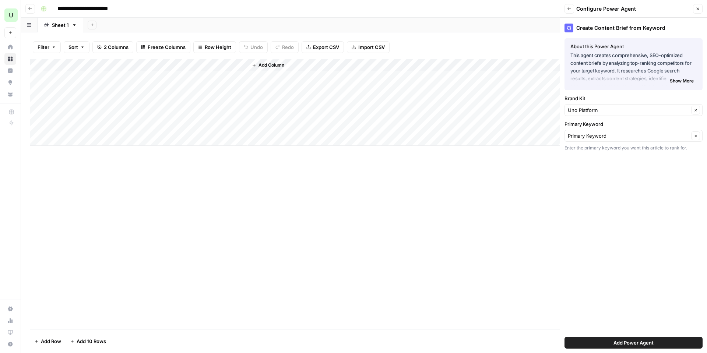
click at [659, 331] on div "Create Content Brief from Keyword About this Power Agent This agent creates com…" at bounding box center [633, 185] width 147 height 335
click at [654, 345] on button "Add Power Agent" at bounding box center [633, 343] width 138 height 12
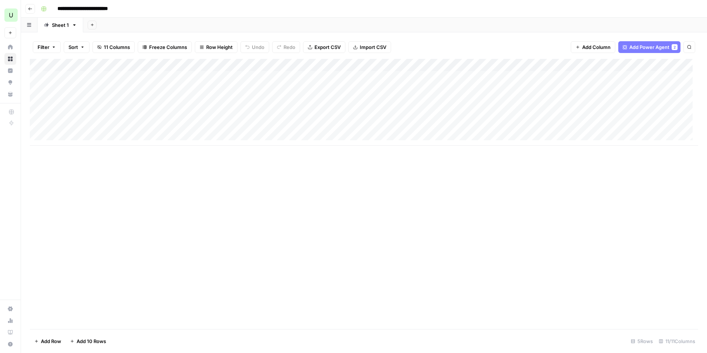
click at [347, 63] on div "Add Column" at bounding box center [364, 102] width 668 height 87
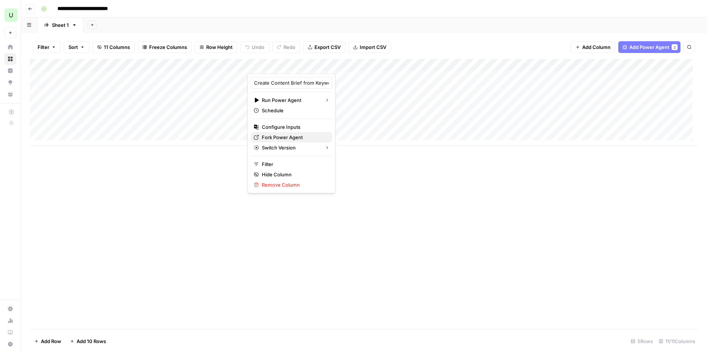
click at [284, 137] on span "Fork Power Agent" at bounding box center [294, 137] width 64 height 7
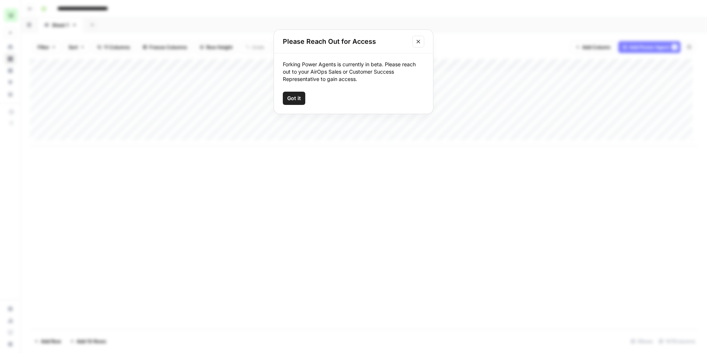
click at [423, 42] on button "Close modal" at bounding box center [418, 42] width 12 height 12
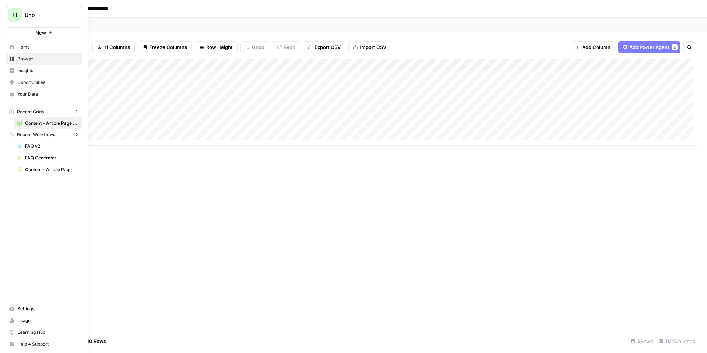
click at [16, 24] on div "U Uno New" at bounding box center [44, 19] width 88 height 38
click at [16, 21] on div "U" at bounding box center [14, 14] width 13 height 13
click at [32, 69] on span "September Cohort" at bounding box center [70, 66] width 97 height 7
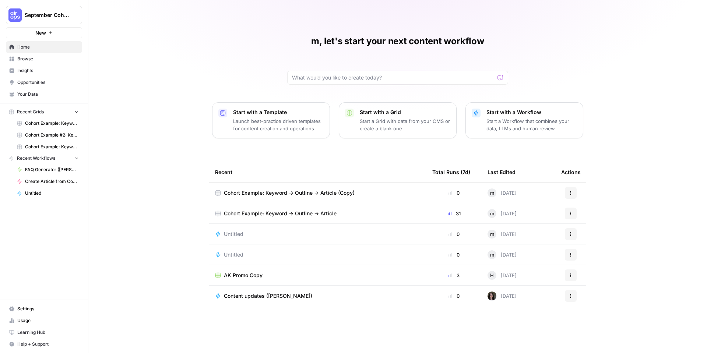
click at [319, 190] on span "Cohort Example: Keyword -> Outline -> Article (Copy)" at bounding box center [289, 192] width 131 height 7
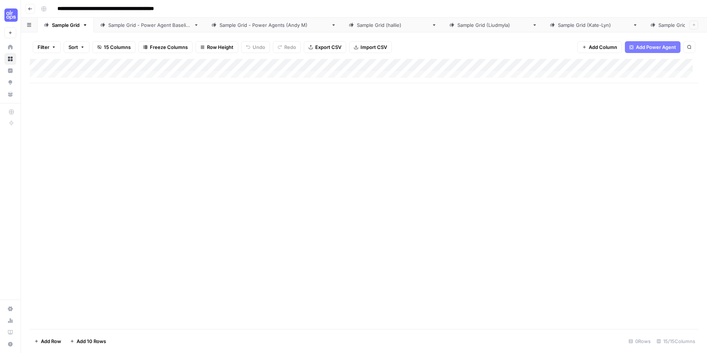
click at [286, 67] on div "Add Column" at bounding box center [364, 71] width 668 height 24
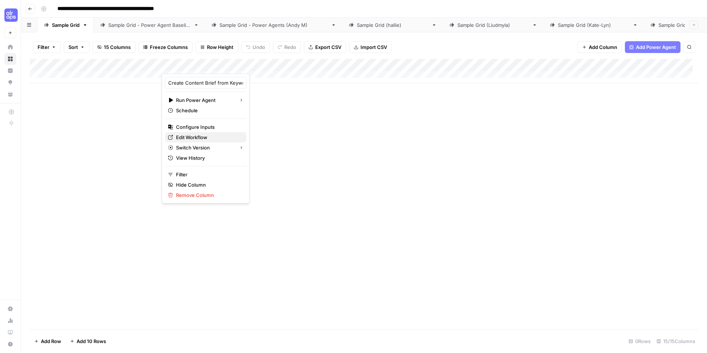
click at [222, 136] on span "Edit Workflow" at bounding box center [208, 137] width 64 height 7
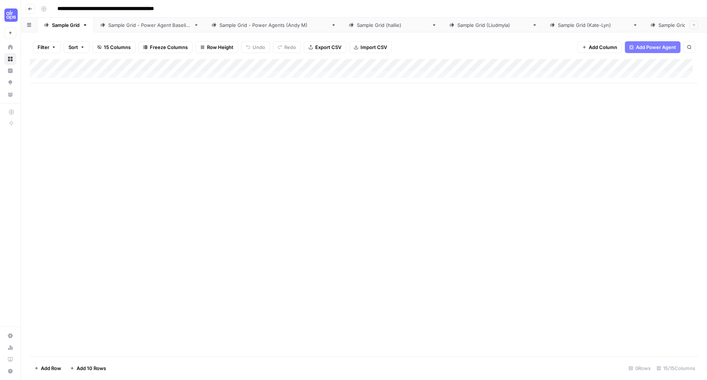
click at [282, 66] on div "Add Column" at bounding box center [364, 71] width 668 height 24
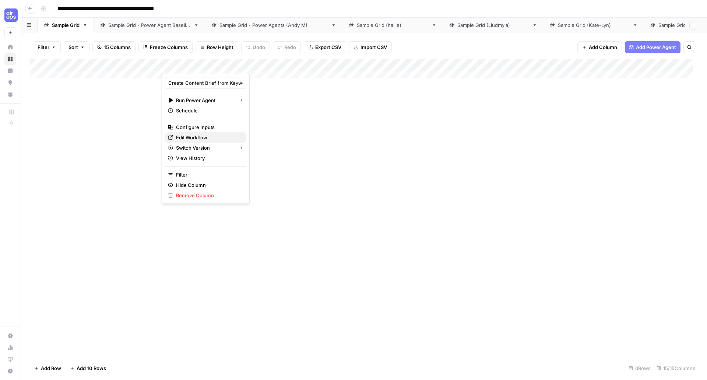
click at [209, 137] on span "Edit Workflow" at bounding box center [208, 137] width 64 height 7
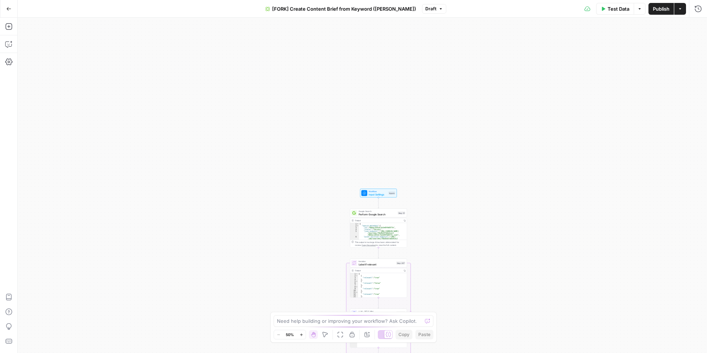
click at [310, 313] on div "Need help building or improving your workflow? Ask Copilot. Zoom Out 50% Zoom I…" at bounding box center [353, 327] width 166 height 31
click at [311, 318] on textarea at bounding box center [349, 320] width 145 height 7
type textarea "create a detailed step by step of this workflow with appropriate input, outputs…"
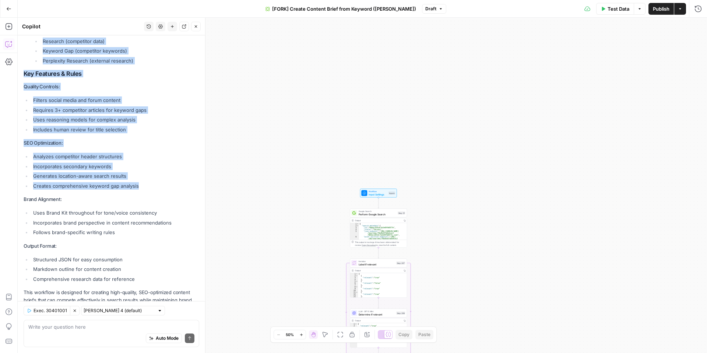
scroll to position [1449, 0]
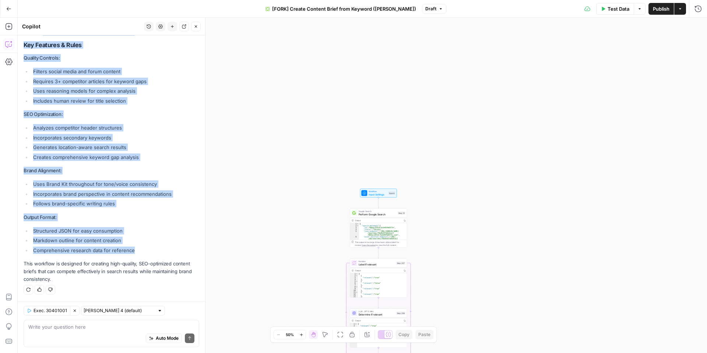
drag, startPoint x: 54, startPoint y: 130, endPoint x: 154, endPoint y: 246, distance: 153.2
copy div "SEO Content Brief Generation Workflow This workflow generates comprehensive SEO…"
click at [2, 8] on button "Go Back" at bounding box center [8, 8] width 13 height 13
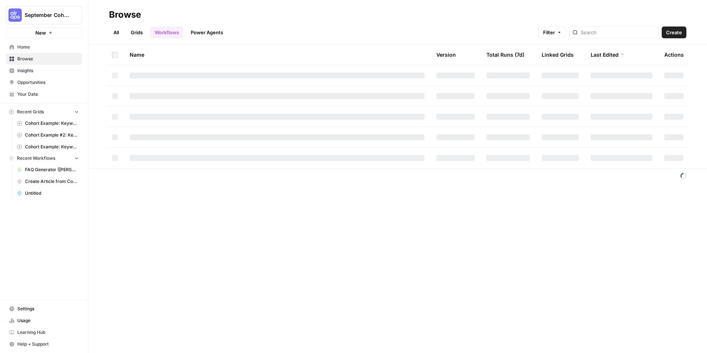
click at [19, 16] on img "Workspace: September Cohort" at bounding box center [14, 14] width 13 height 13
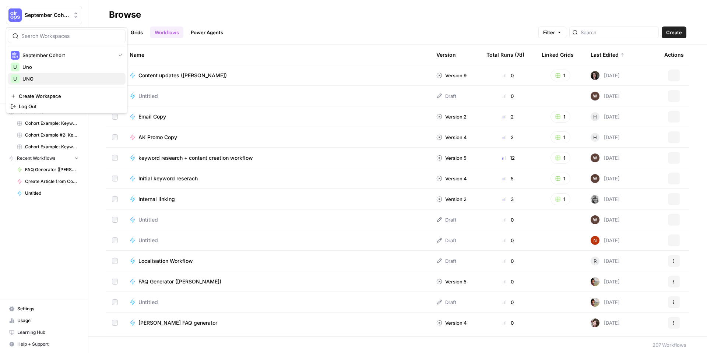
drag, startPoint x: 46, startPoint y: 72, endPoint x: 46, endPoint y: 77, distance: 4.8
click at [46, 77] on div "September Cohort U Uno U UNO" at bounding box center [67, 66] width 118 height 35
click at [46, 77] on span "UNO" at bounding box center [70, 78] width 97 height 7
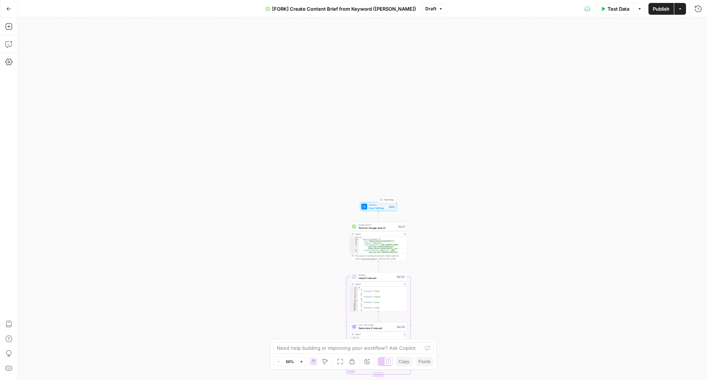
click at [375, 205] on span "Workflow" at bounding box center [377, 204] width 18 height 3
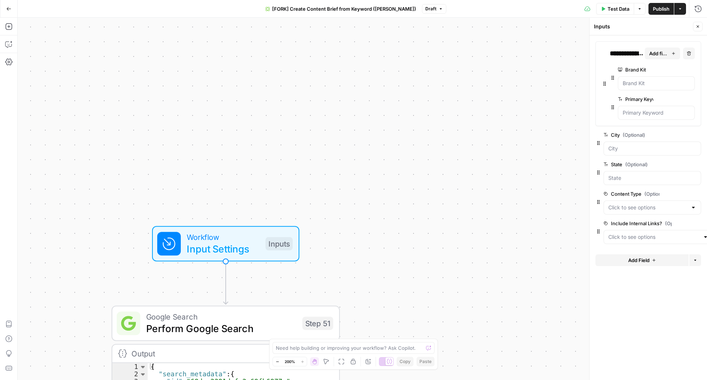
drag, startPoint x: 431, startPoint y: 197, endPoint x: 386, endPoint y: 74, distance: 130.8
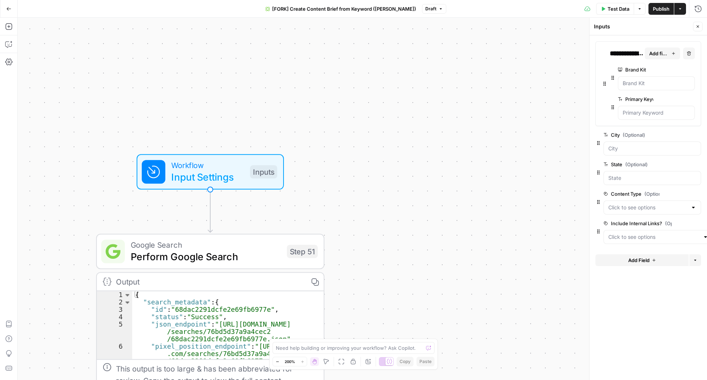
drag, startPoint x: 422, startPoint y: 137, endPoint x: 444, endPoint y: 91, distance: 50.9
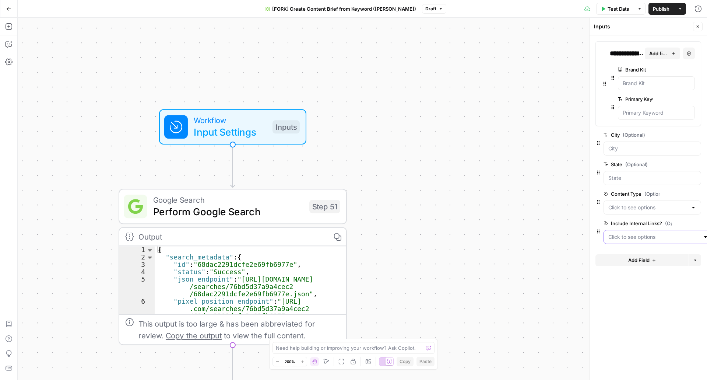
click at [669, 240] on div at bounding box center [658, 237] width 110 height 14
click at [668, 240] on Links\? "Include Internal Links? (Optional)" at bounding box center [653, 236] width 91 height 7
click at [248, 209] on span "Perform Google Search" at bounding box center [228, 211] width 150 height 15
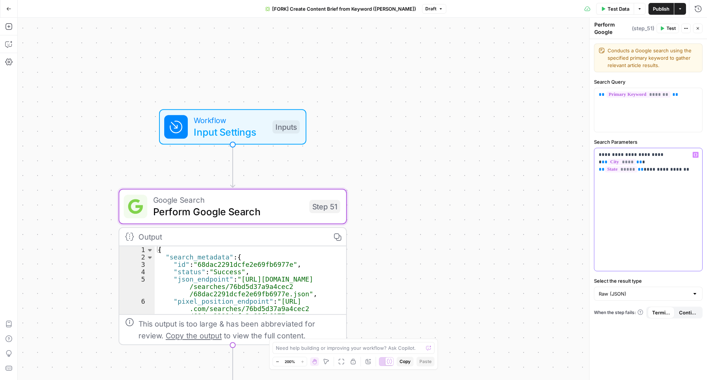
click at [661, 205] on div "**********" at bounding box center [648, 209] width 108 height 123
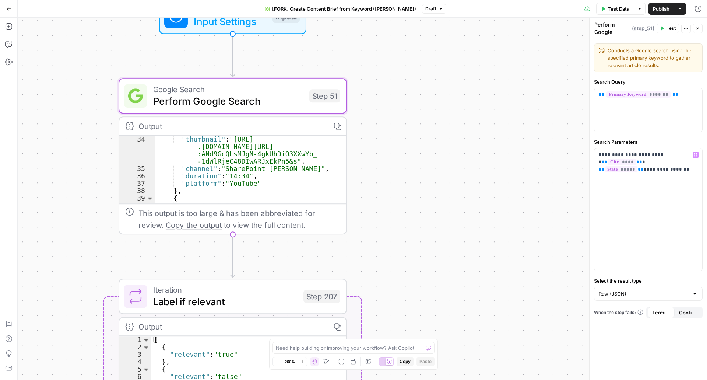
scroll to position [199, 0]
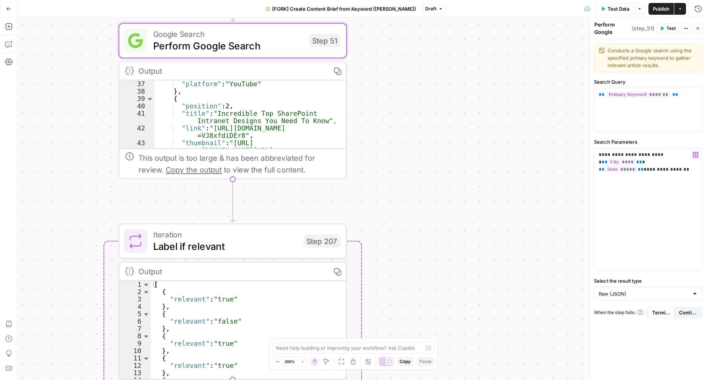
click at [244, 240] on span "Label if relevant" at bounding box center [225, 246] width 144 height 15
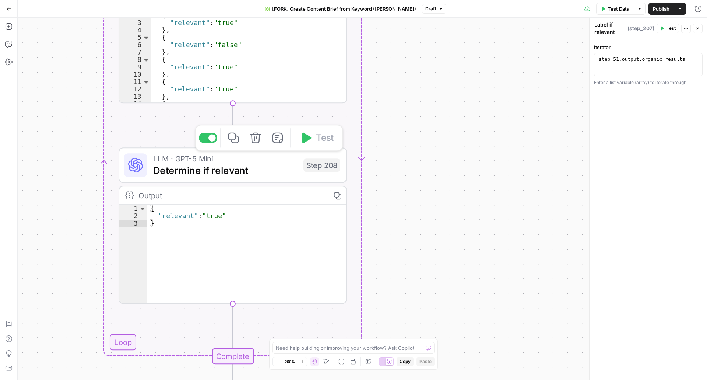
drag, startPoint x: 176, startPoint y: 171, endPoint x: 2, endPoint y: 100, distance: 188.1
click at [176, 171] on span "Determine if relevant" at bounding box center [225, 170] width 144 height 15
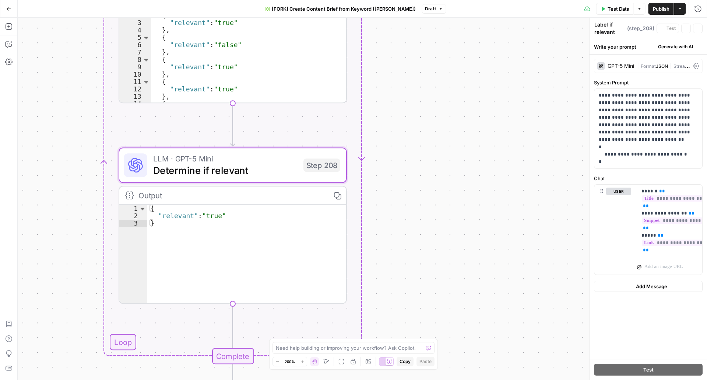
type textarea "Determine if relevant"
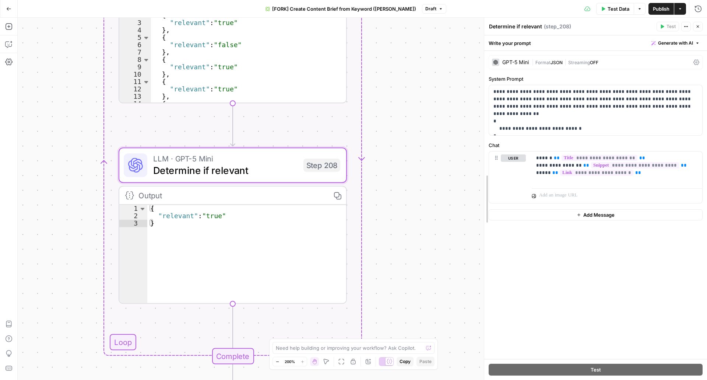
drag, startPoint x: 590, startPoint y: 124, endPoint x: 485, endPoint y: 117, distance: 105.5
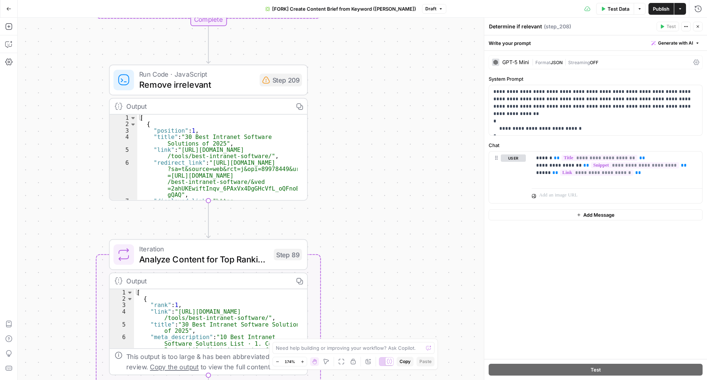
click at [137, 92] on div "Run Code · JavaScript Remove irrelevant Step 209 Copy step Delete step Add Note…" at bounding box center [208, 79] width 199 height 31
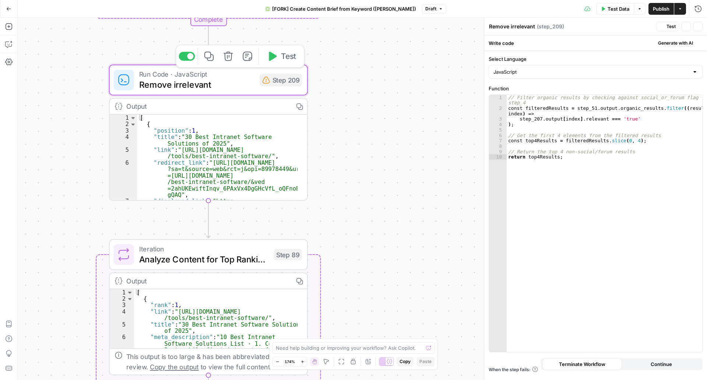
click at [147, 85] on span "Remove irrelevant" at bounding box center [196, 84] width 115 height 13
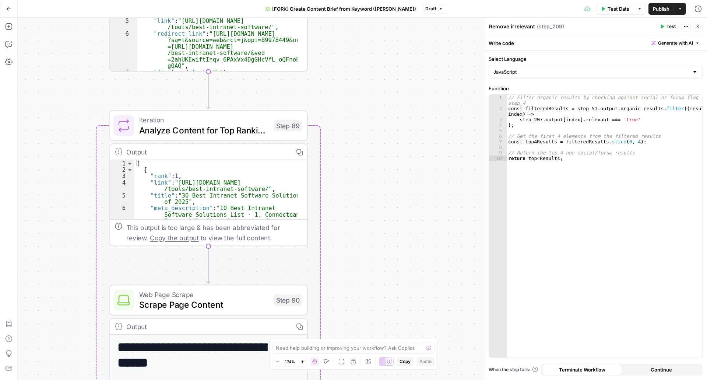
click at [145, 127] on span "Analyze Content for Top Ranking Pages" at bounding box center [204, 129] width 130 height 13
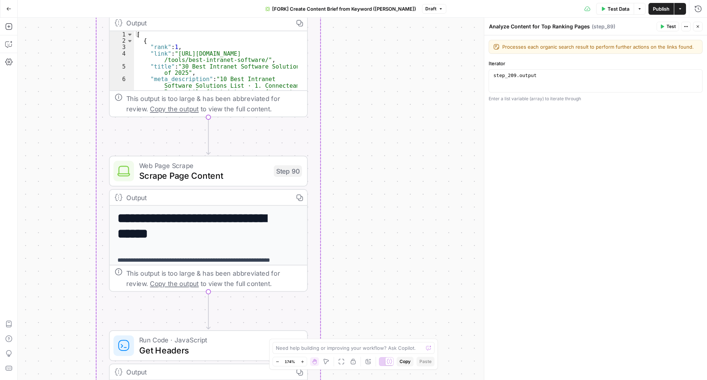
drag, startPoint x: 164, startPoint y: 168, endPoint x: 0, endPoint y: 131, distance: 167.5
click at [164, 168] on span "Web Page Scrape" at bounding box center [204, 165] width 130 height 10
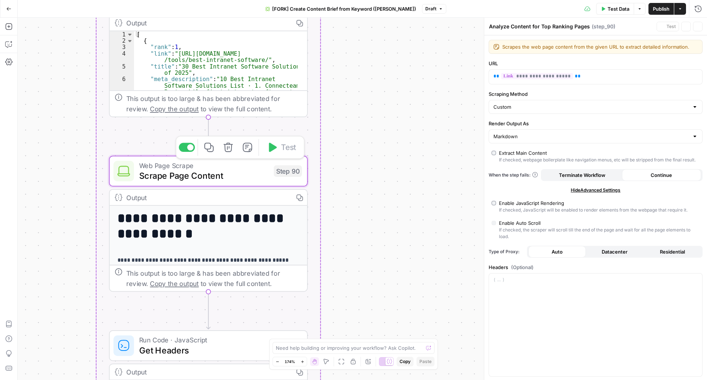
type textarea "Scrape Page Content"
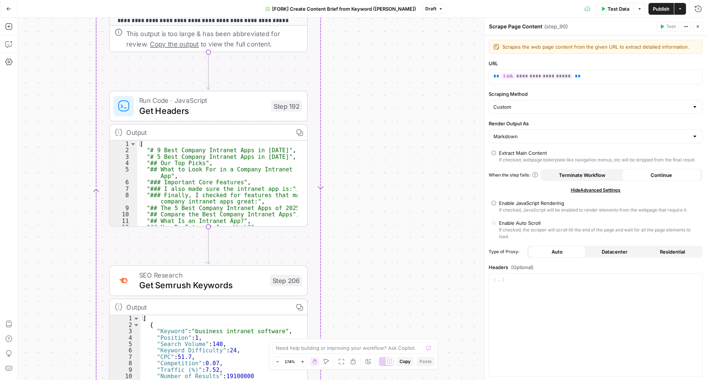
click at [151, 112] on span "Get Headers" at bounding box center [202, 110] width 127 height 13
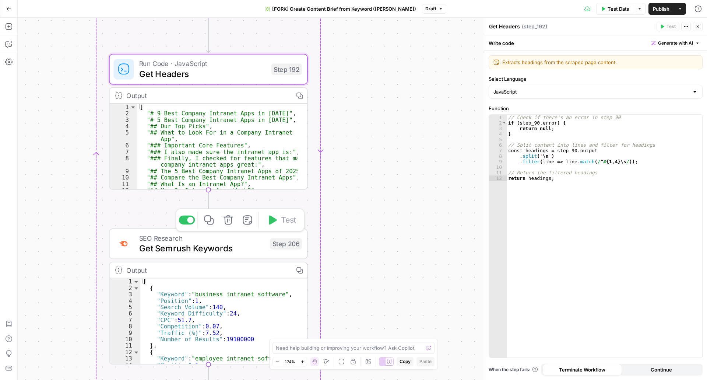
click at [196, 246] on span "Get Semrush Keywords" at bounding box center [202, 247] width 126 height 13
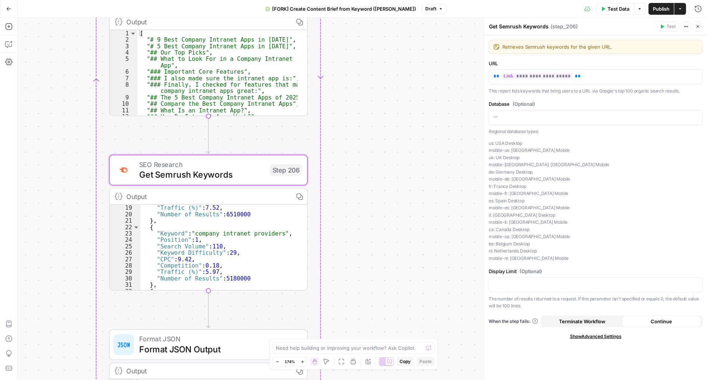
scroll to position [155, 0]
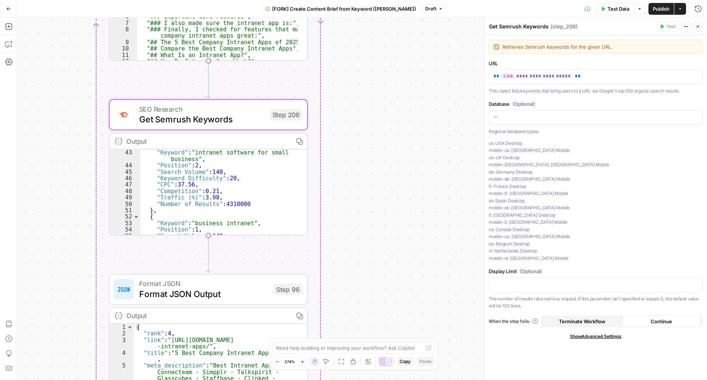
click at [227, 289] on span "Format JSON Output" at bounding box center [204, 293] width 130 height 13
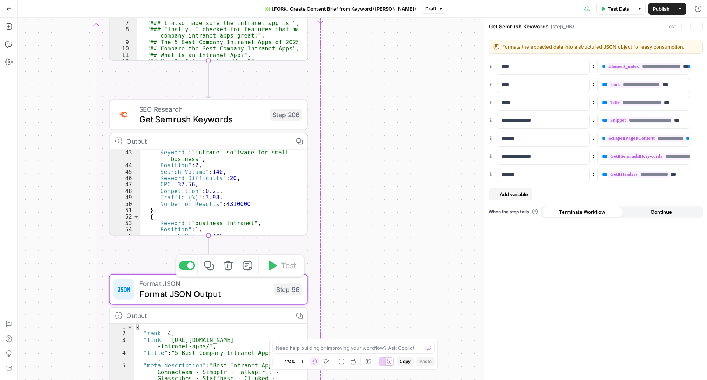
type textarea "Format JSON Output"
click at [491, 103] on div "**********" at bounding box center [596, 103] width 214 height 15
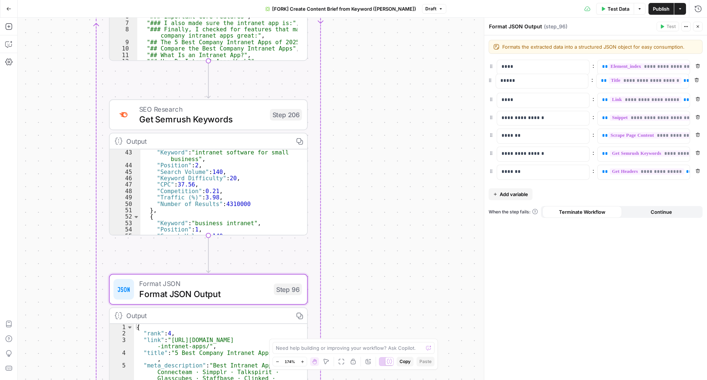
drag, startPoint x: 493, startPoint y: 94, endPoint x: 489, endPoint y: 82, distance: 12.8
drag, startPoint x: 490, startPoint y: 138, endPoint x: 494, endPoint y: 117, distance: 21.3
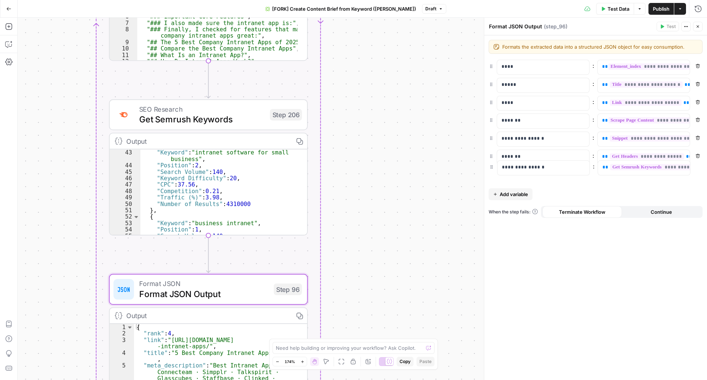
drag, startPoint x: 492, startPoint y: 158, endPoint x: 492, endPoint y: 172, distance: 14.0
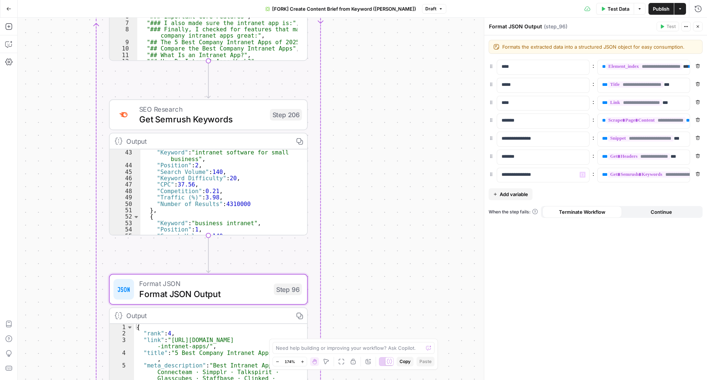
click at [522, 196] on span "Add variable" at bounding box center [514, 193] width 28 height 7
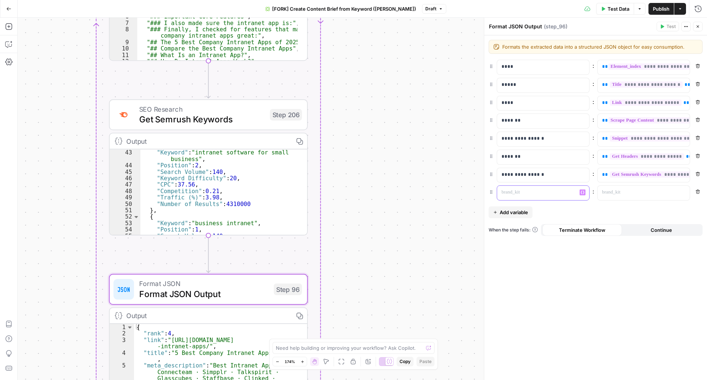
click at [529, 195] on p at bounding box center [536, 191] width 71 height 7
click at [650, 195] on p at bounding box center [637, 191] width 71 height 7
click at [682, 192] on icon "button" at bounding box center [683, 192] width 4 height 4
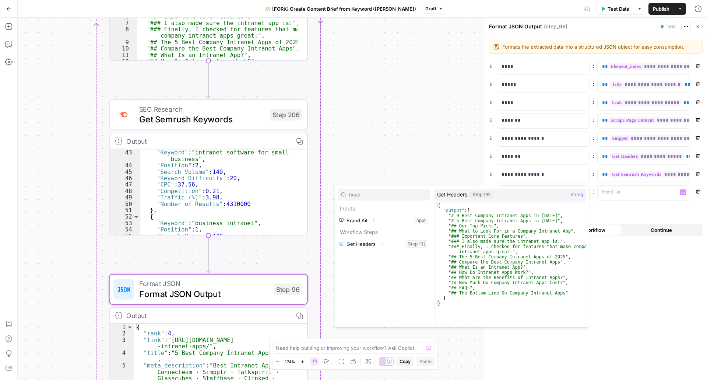
type input "head"
click at [374, 247] on button "Select variable Get Headers" at bounding box center [384, 244] width 92 height 12
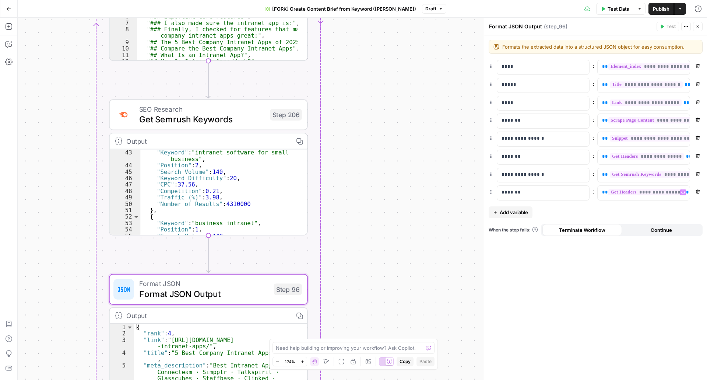
click at [561, 269] on div "**********" at bounding box center [595, 207] width 223 height 344
click at [698, 191] on icon "button" at bounding box center [697, 191] width 4 height 4
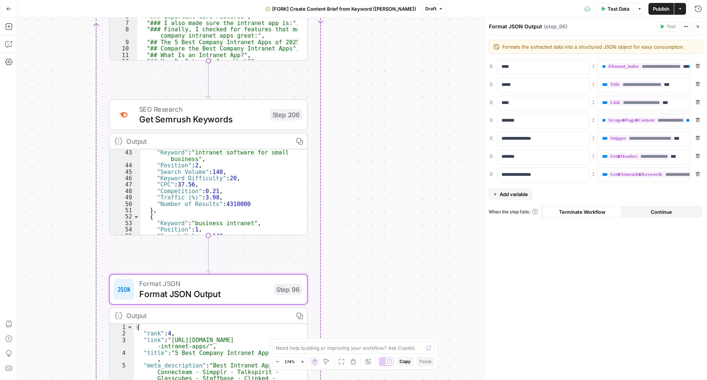
click at [203, 123] on span "Get Semrush Keywords" at bounding box center [202, 119] width 126 height 13
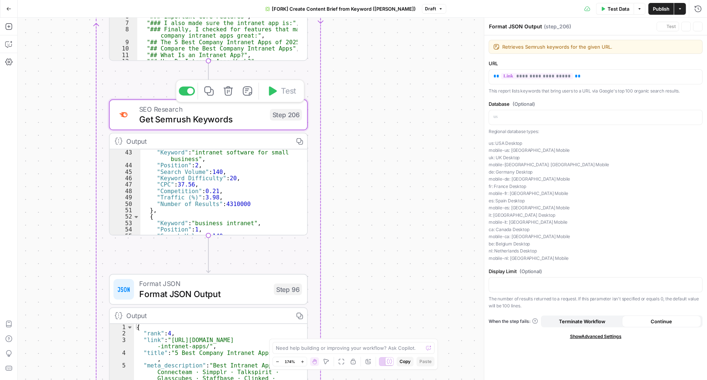
type textarea "Get Semrush Keywords"
click at [203, 289] on span "Format JSON Output" at bounding box center [204, 293] width 130 height 13
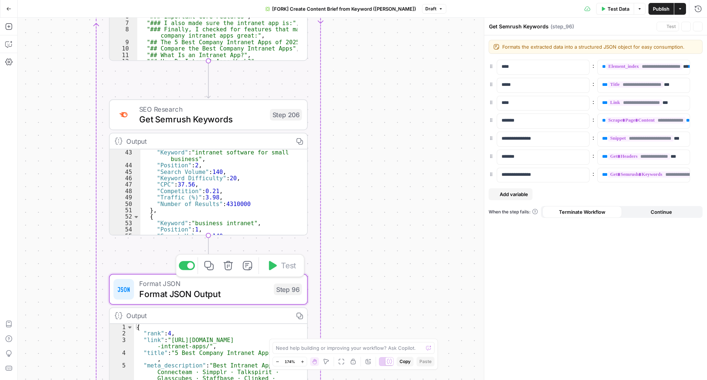
type textarea "Format JSON Output"
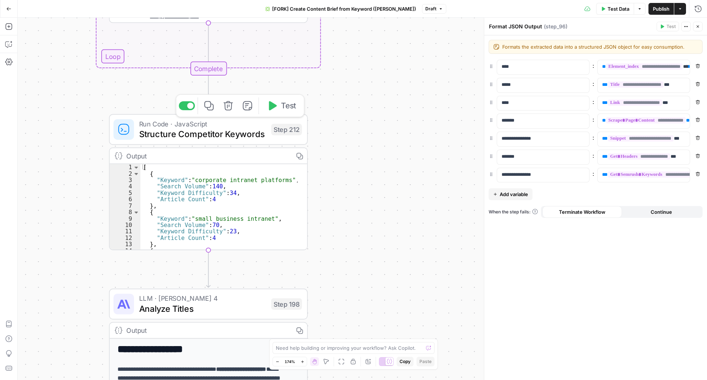
click at [216, 133] on span "Structure Competitor Keywords" at bounding box center [202, 133] width 127 height 13
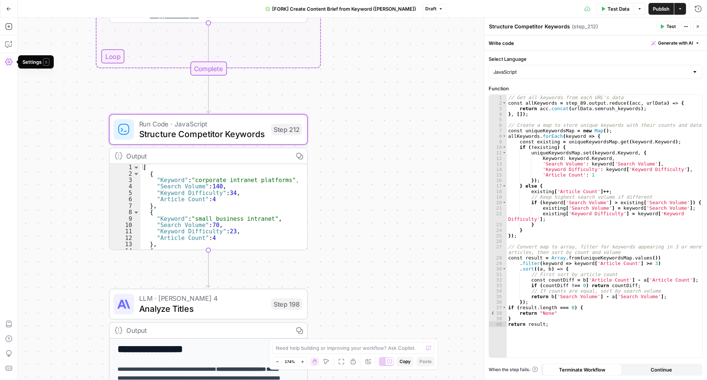
click at [186, 301] on span "LLM · Claude Sonnet 4" at bounding box center [202, 298] width 127 height 10
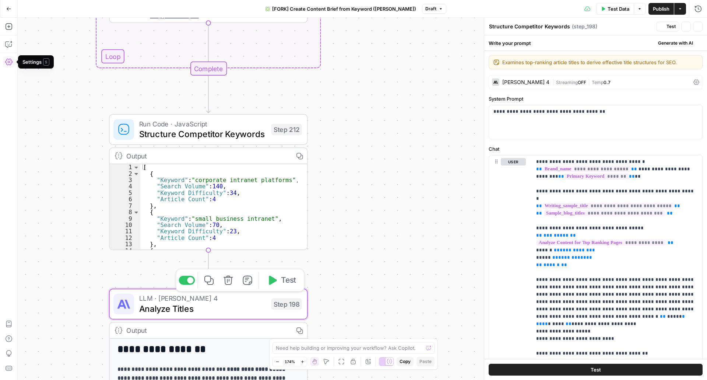
type textarea "Analyze Titles"
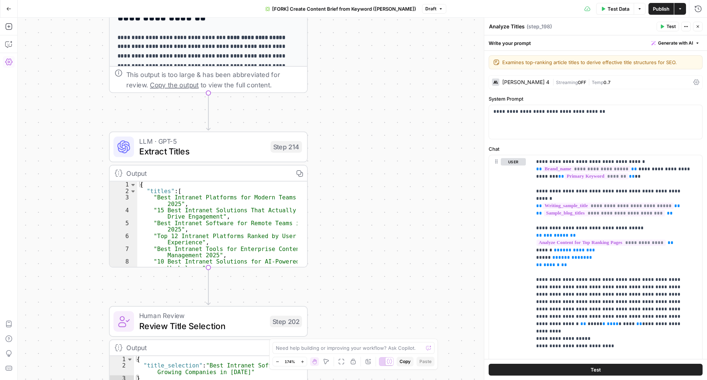
click at [156, 157] on span "Extract Titles" at bounding box center [202, 151] width 126 height 13
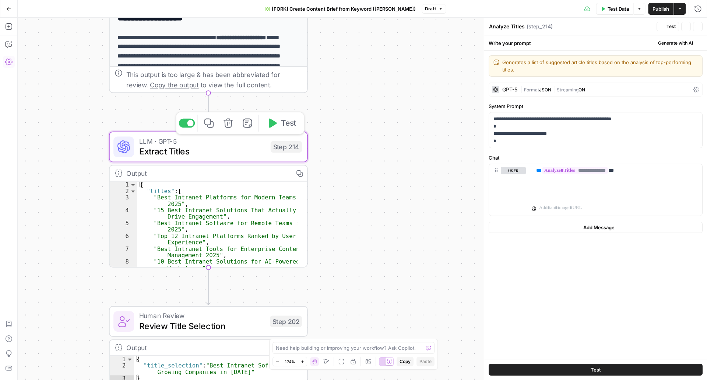
type textarea "Extract Titles"
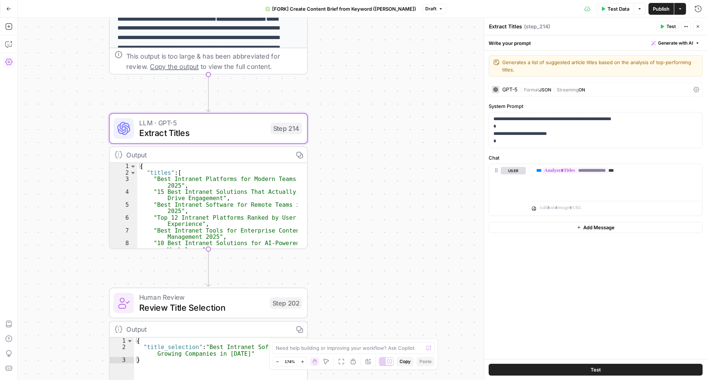
scroll to position [39, 0]
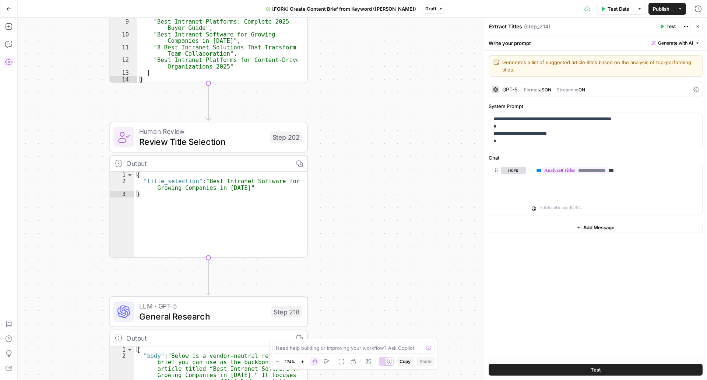
click at [144, 141] on span "Review Title Selection" at bounding box center [202, 141] width 126 height 13
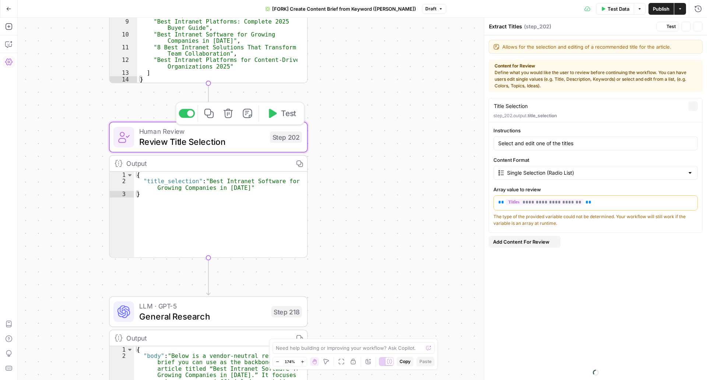
type textarea "Review Title Selection"
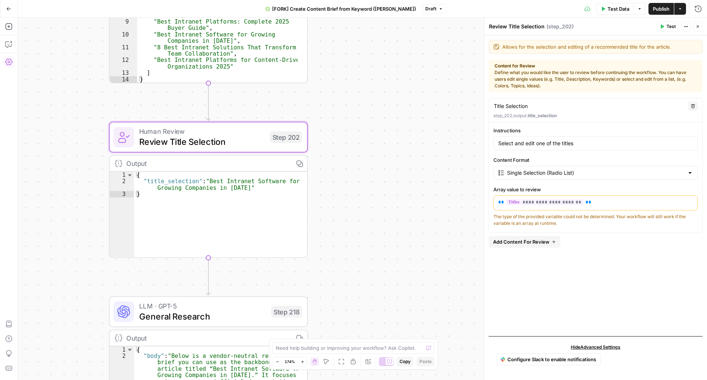
click at [542, 150] on div "Select and edit one of the titles" at bounding box center [595, 143] width 204 height 14
click at [544, 144] on input "Select and edit one of the titles" at bounding box center [595, 143] width 195 height 7
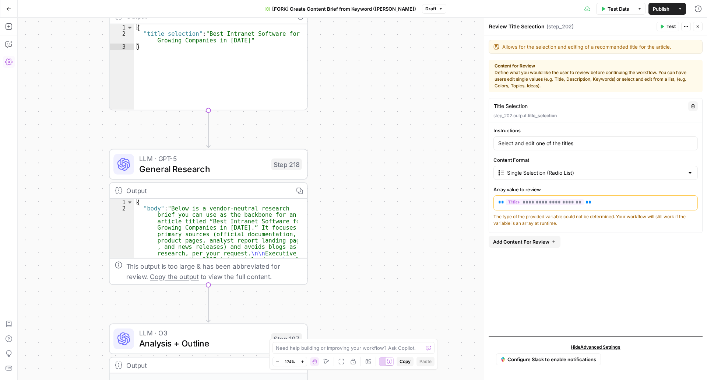
click at [154, 170] on span "General Research" at bounding box center [202, 168] width 127 height 13
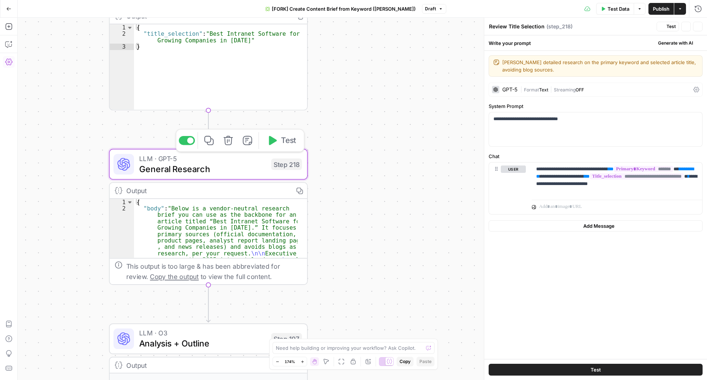
type textarea "General Research"
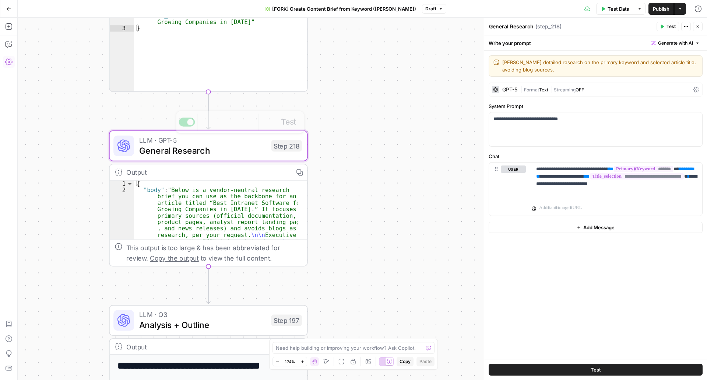
scroll to position [88, 0]
